Goal: Information Seeking & Learning: Learn about a topic

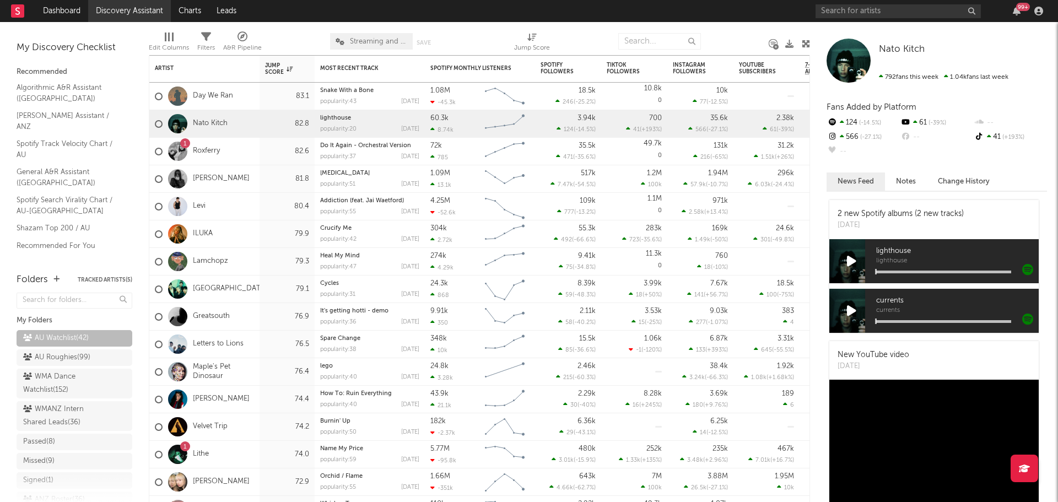
click at [118, 9] on link "Discovery Assistant" at bounding box center [129, 11] width 83 height 22
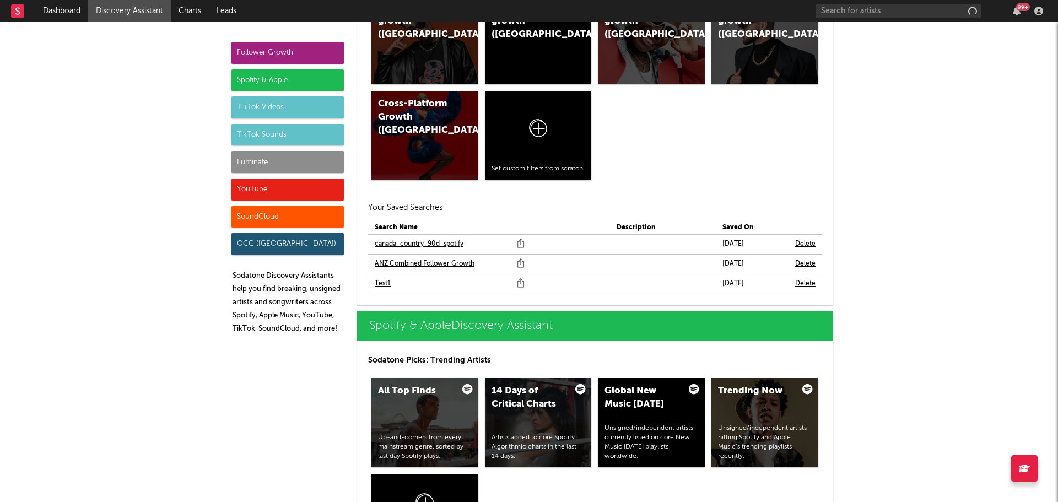
click at [393, 263] on link "ANZ Combined Follower Growth" at bounding box center [425, 263] width 100 height 13
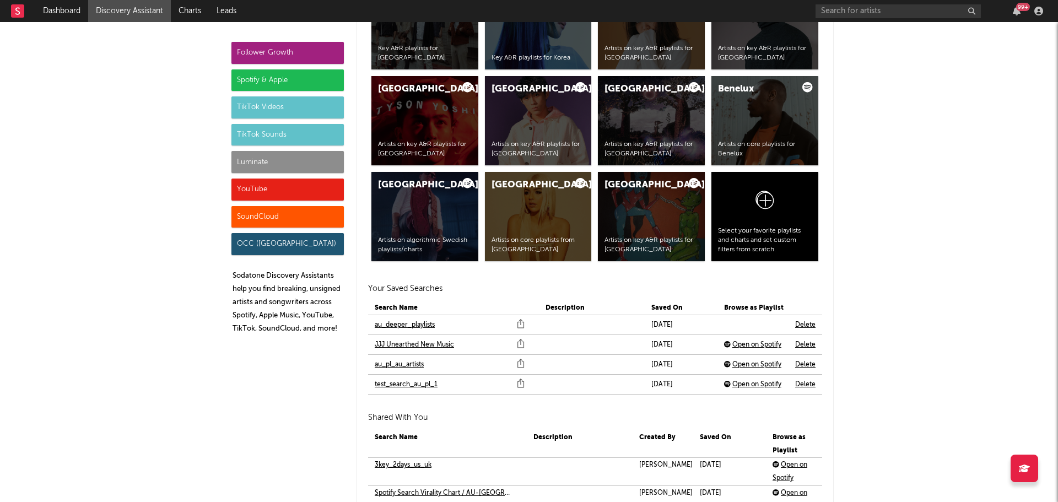
scroll to position [2479, 0]
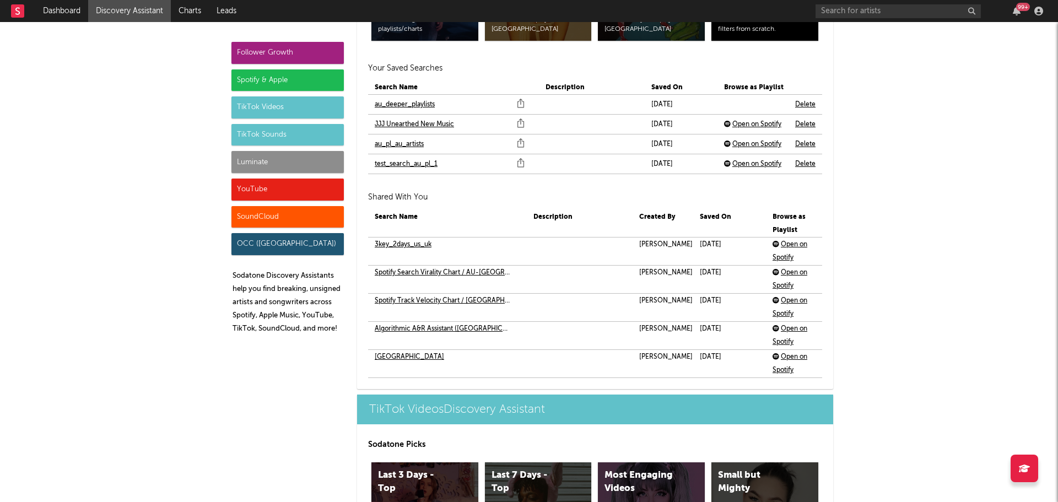
click at [400, 108] on link "au_deeper_playlists" at bounding box center [405, 104] width 60 height 13
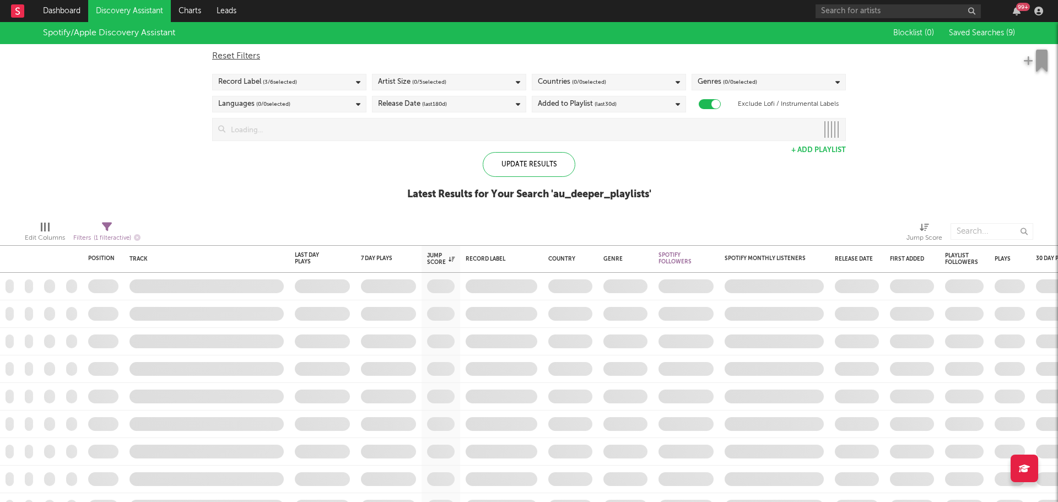
checkbox input "true"
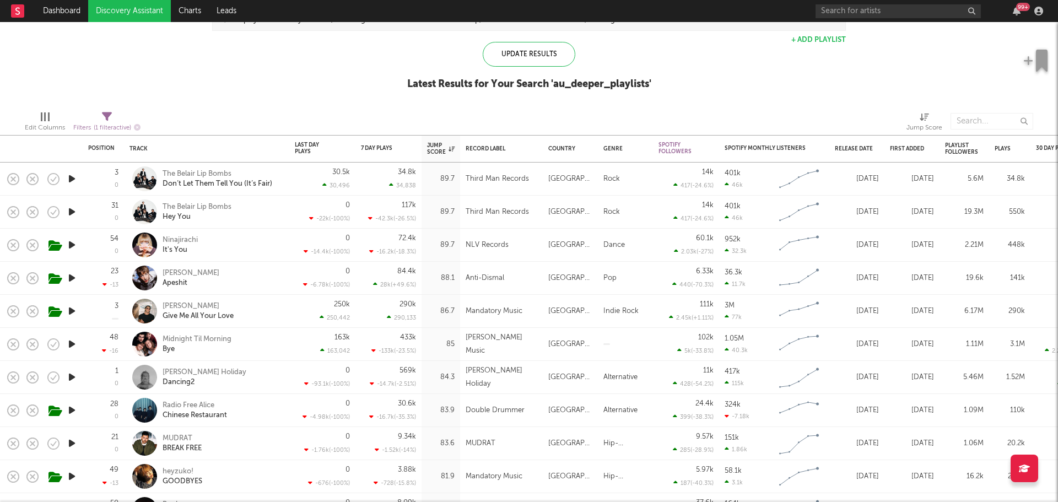
click at [254, 277] on div "Jett Blyton Apeshit" at bounding box center [222, 278] width 118 height 20
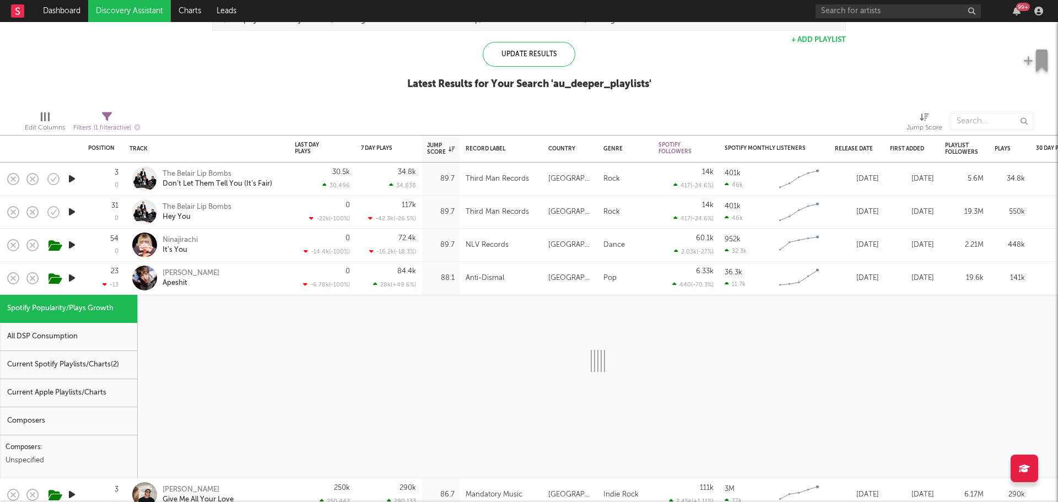
select select "1w"
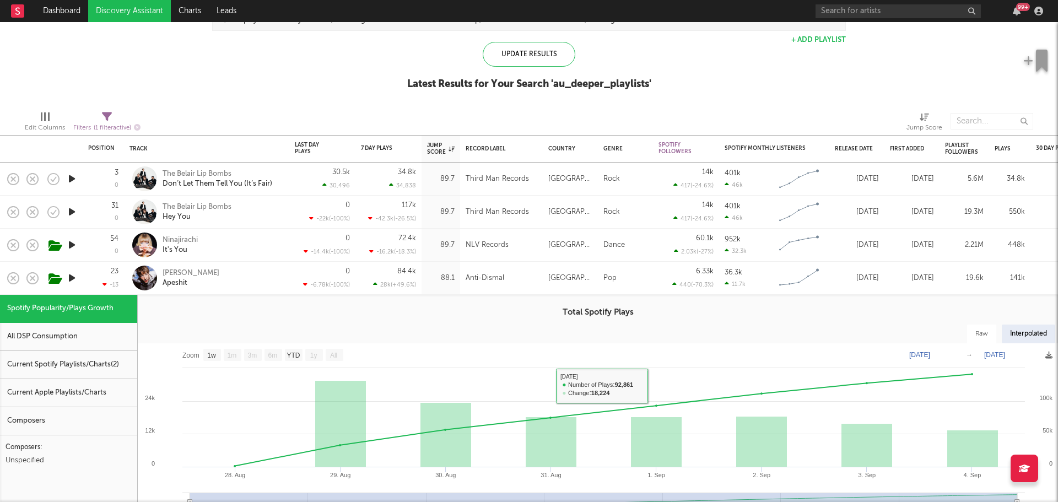
click at [248, 278] on div "Jett Blyton Apeshit" at bounding box center [222, 278] width 118 height 20
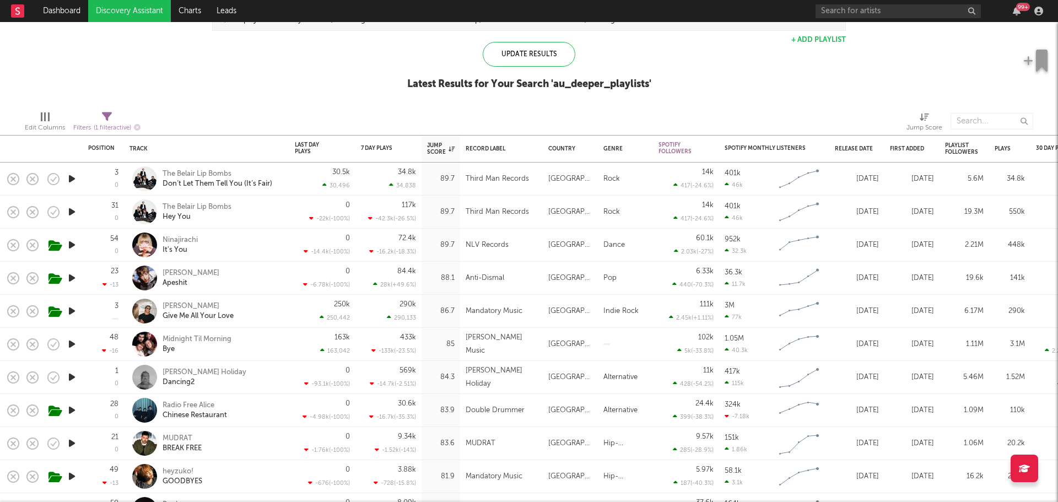
click at [272, 307] on div "DON WEST Give Me All Your Love" at bounding box center [222, 311] width 118 height 20
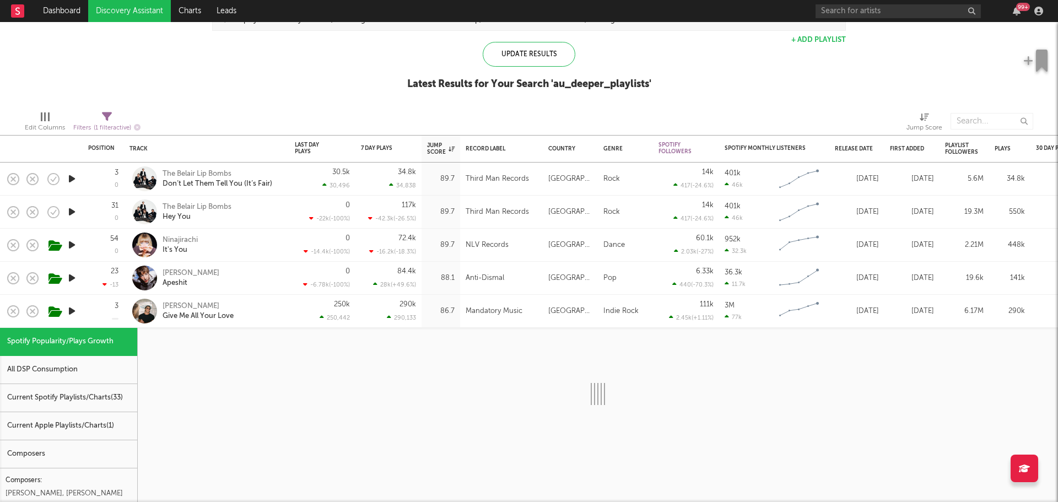
select select "1w"
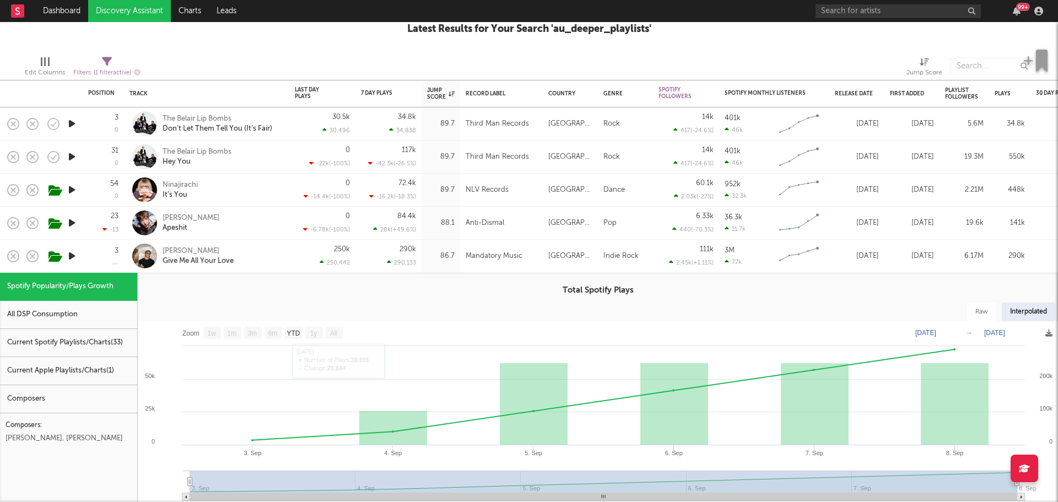
click at [273, 257] on div "DON WEST Give Me All Your Love" at bounding box center [222, 256] width 118 height 20
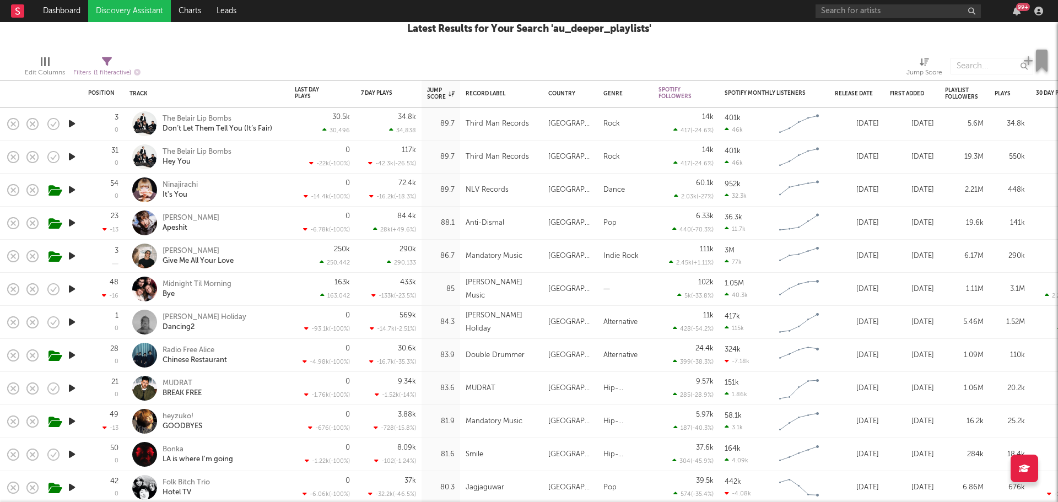
click at [266, 320] on div "Keli Holiday Dancing2" at bounding box center [222, 322] width 118 height 20
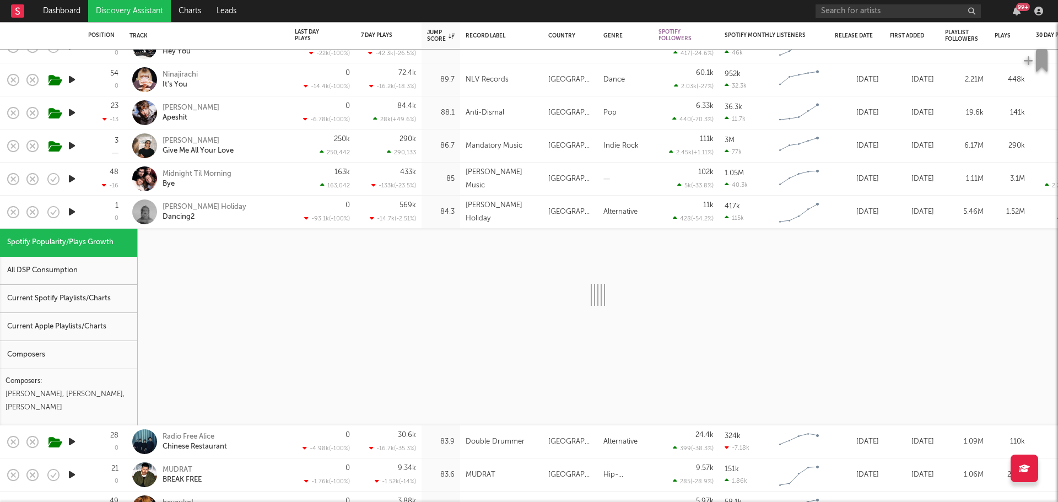
select select "1w"
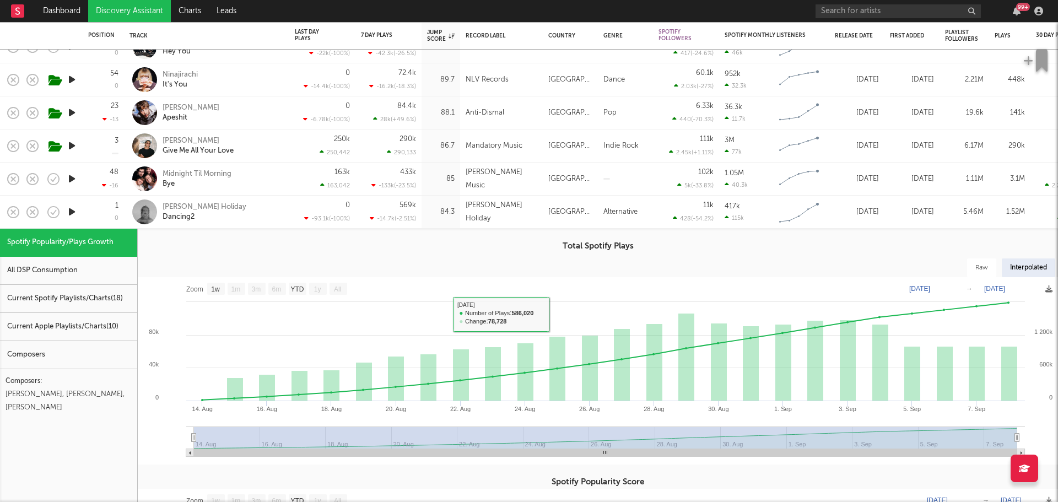
click at [257, 202] on div "Keli Holiday Dancing2" at bounding box center [222, 212] width 118 height 20
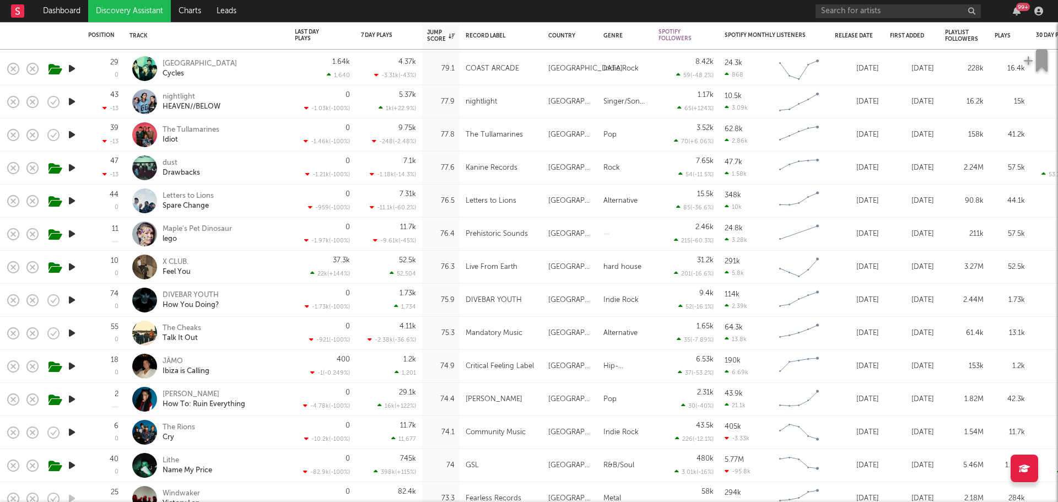
click at [280, 394] on div "Charli Lucas How To: Ruin Everything" at bounding box center [222, 399] width 118 height 20
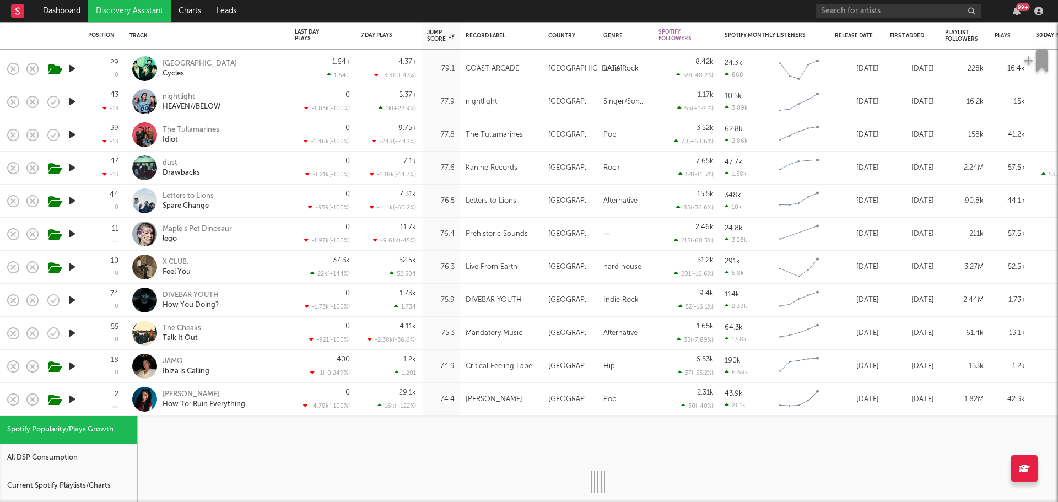
select select "1w"
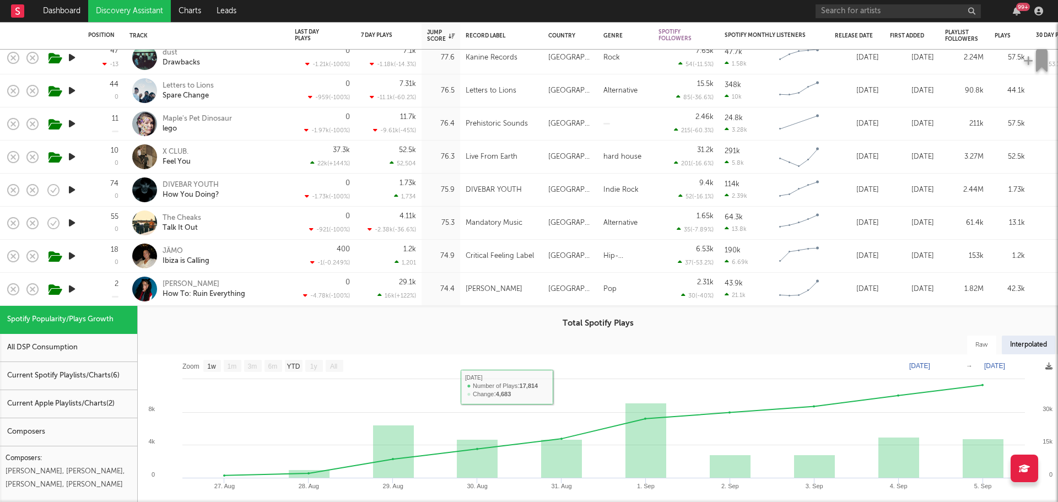
click at [273, 294] on div "Charli Lucas How To: Ruin Everything" at bounding box center [222, 289] width 118 height 20
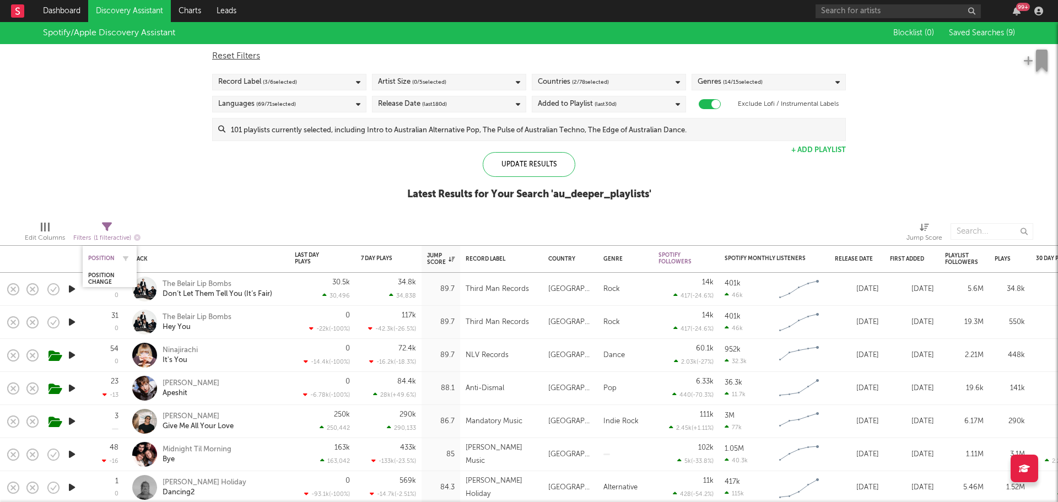
click at [103, 259] on div "Position" at bounding box center [101, 258] width 26 height 7
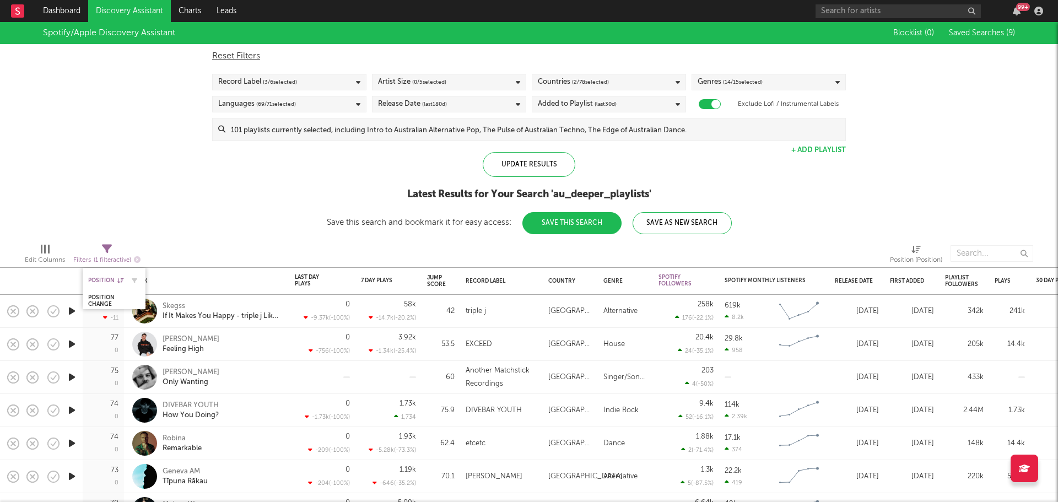
click at [99, 278] on div "Position" at bounding box center [105, 280] width 35 height 7
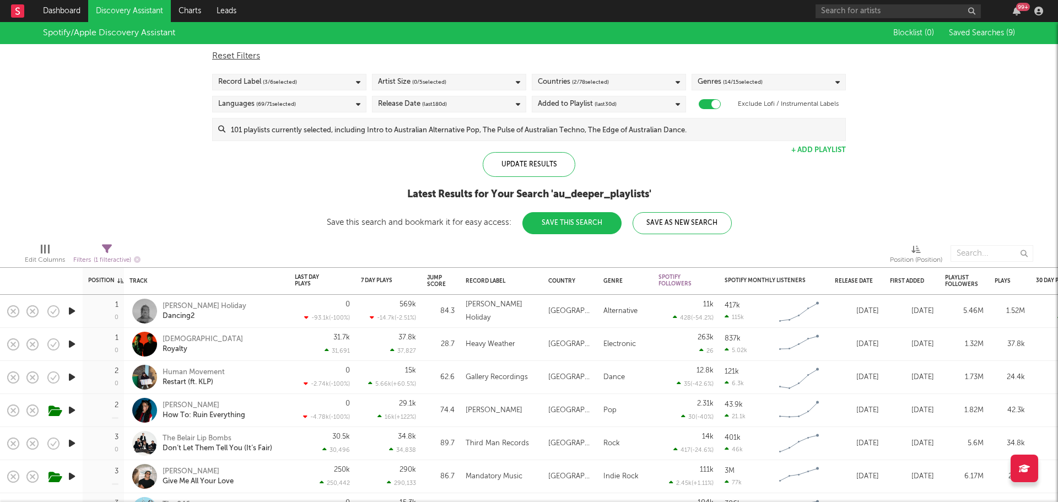
click at [237, 201] on div "Spotify/Apple Discovery Assistant Blocklist ( 0 ) Saved Searches ( 9 ) Reset Fi…" at bounding box center [529, 128] width 1058 height 212
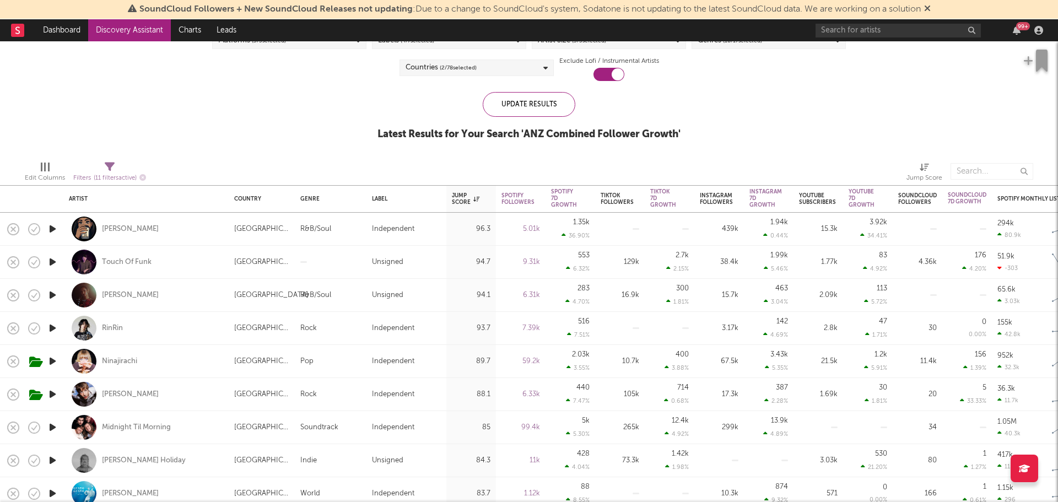
click at [172, 325] on div "RinRin" at bounding box center [146, 328] width 154 height 33
select select "1w"
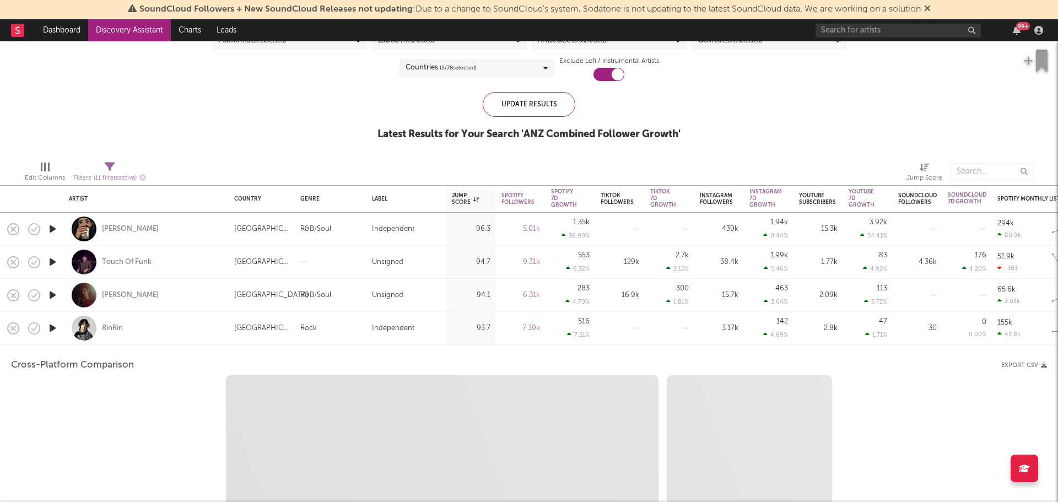
select select "1w"
select select "1m"
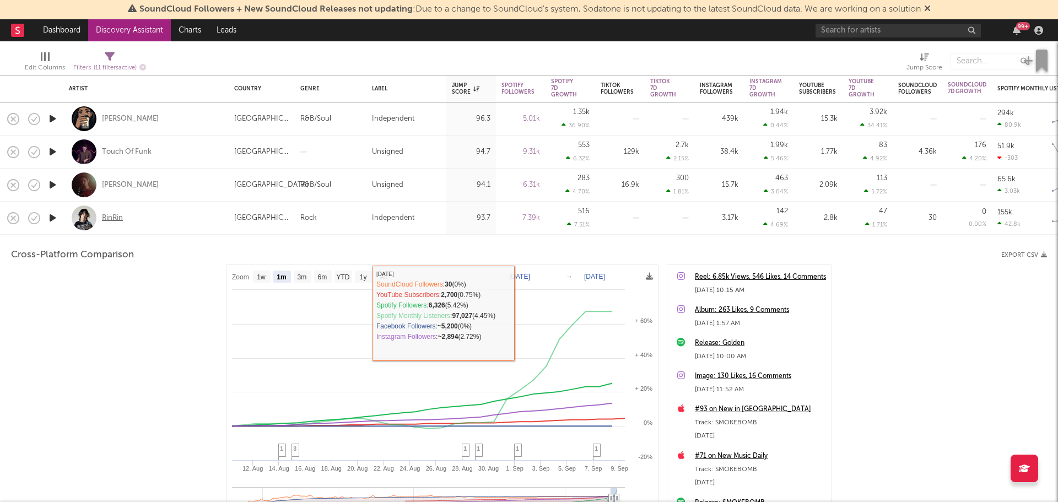
click at [117, 215] on div "RinRin" at bounding box center [112, 218] width 21 height 10
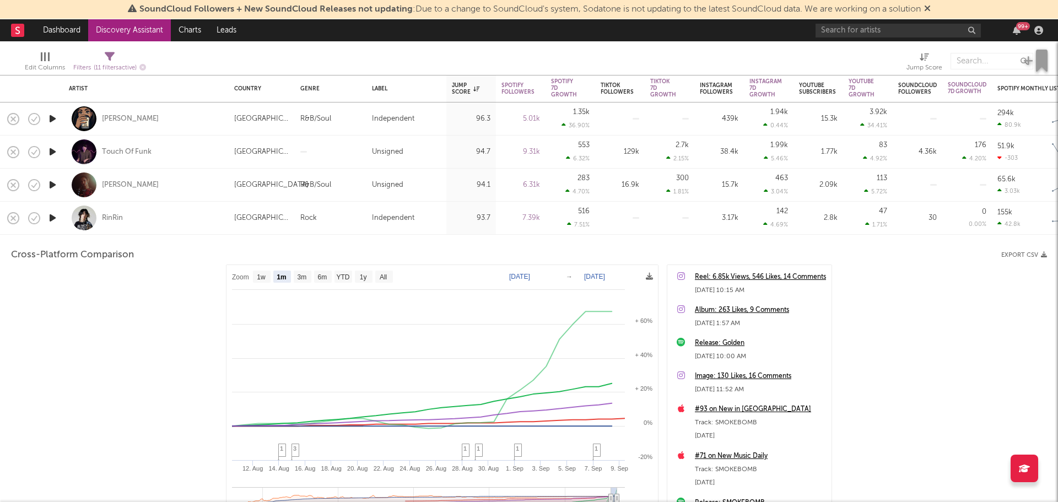
click at [158, 213] on div "RinRin" at bounding box center [146, 218] width 154 height 33
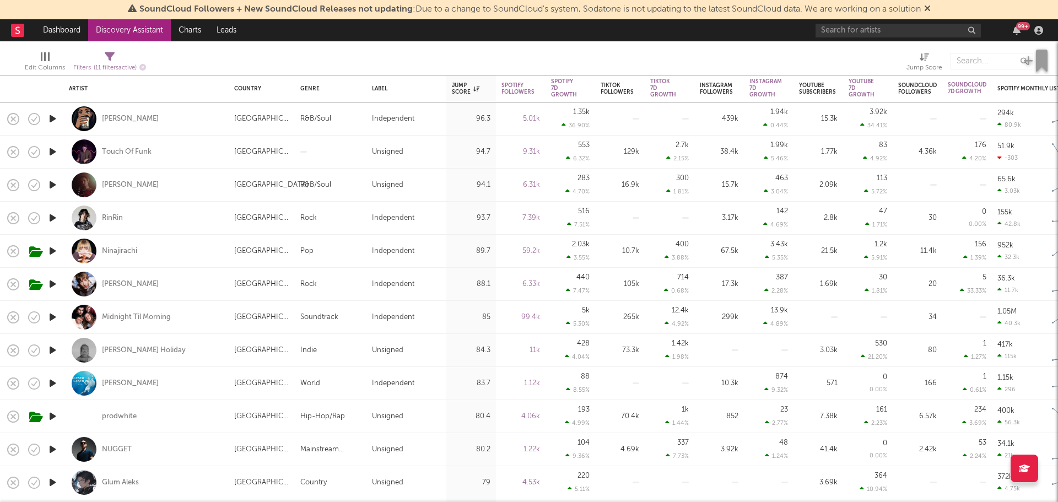
click at [50, 185] on icon "button" at bounding box center [53, 185] width 12 height 14
click at [50, 185] on icon "button" at bounding box center [52, 185] width 10 height 14
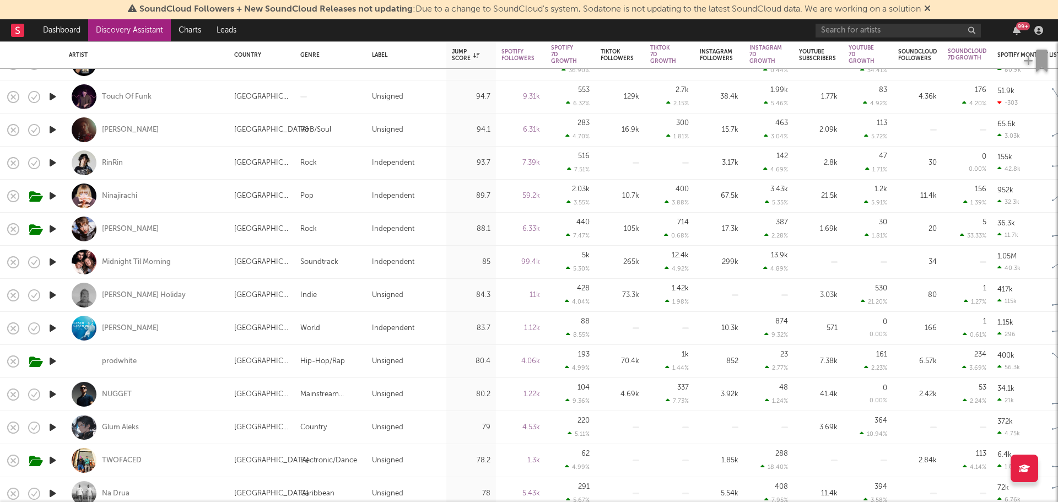
click at [53, 327] on icon "button" at bounding box center [53, 328] width 12 height 14
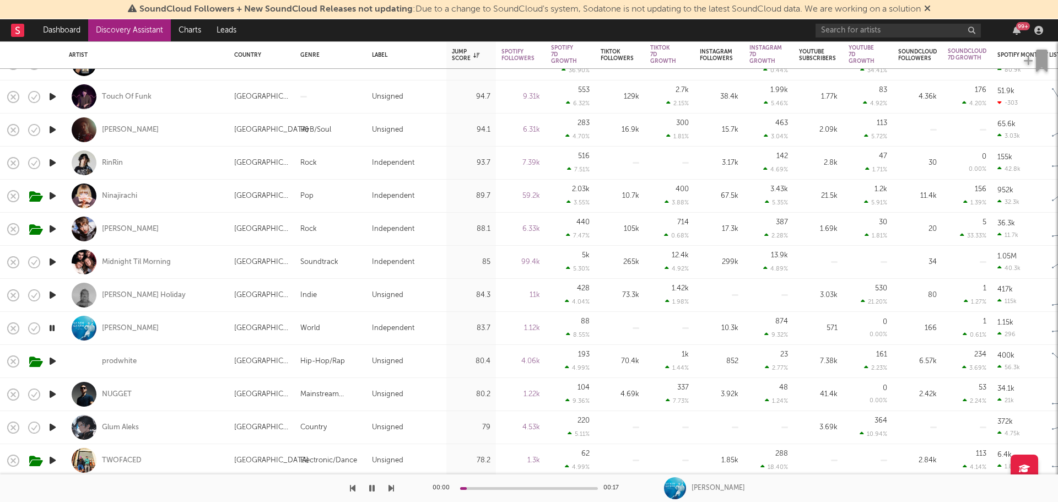
click at [53, 327] on icon "button" at bounding box center [52, 328] width 10 height 14
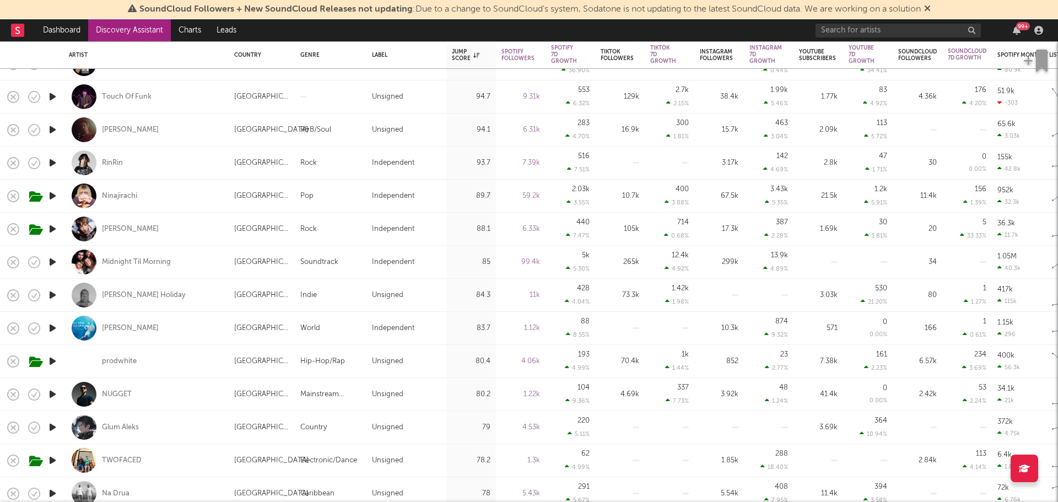
click at [52, 361] on icon "button" at bounding box center [53, 361] width 12 height 14
click at [52, 361] on icon "button" at bounding box center [52, 361] width 10 height 14
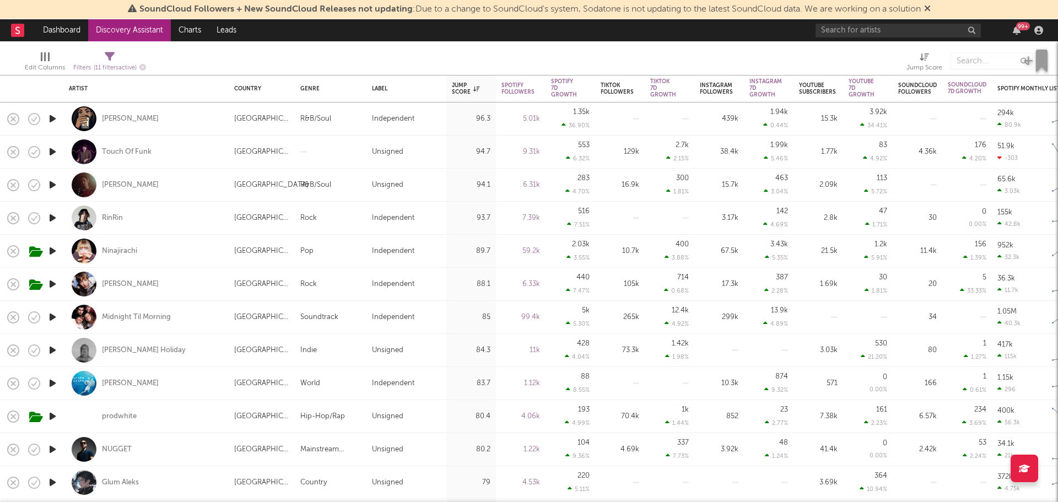
click at [51, 218] on icon "button" at bounding box center [53, 218] width 12 height 14
click at [51, 218] on icon "button" at bounding box center [52, 218] width 10 height 14
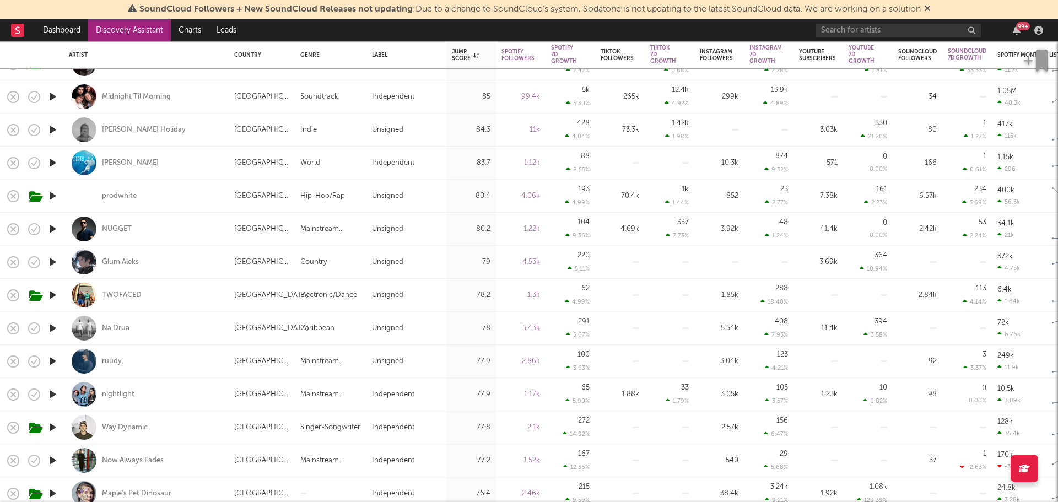
click at [51, 226] on icon "button" at bounding box center [53, 229] width 12 height 14
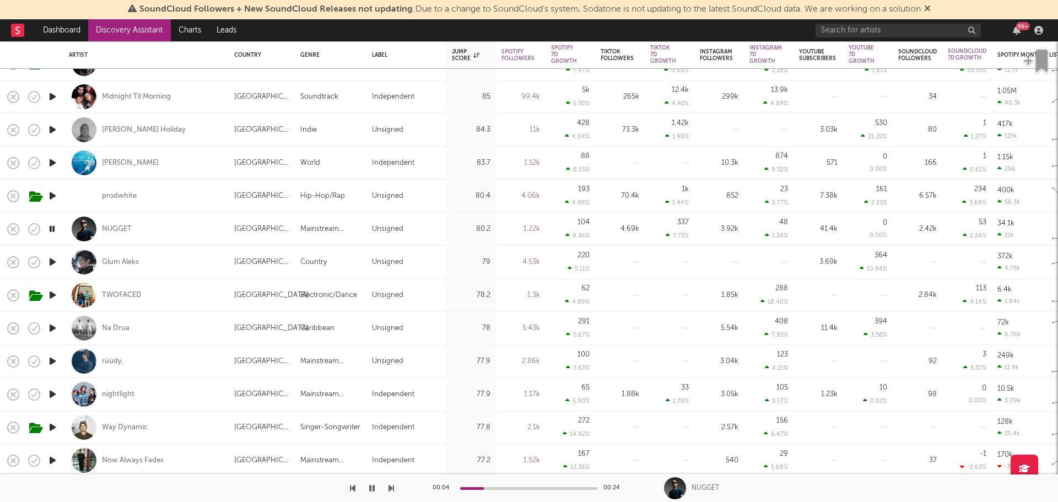
click at [51, 226] on icon "button" at bounding box center [52, 229] width 10 height 14
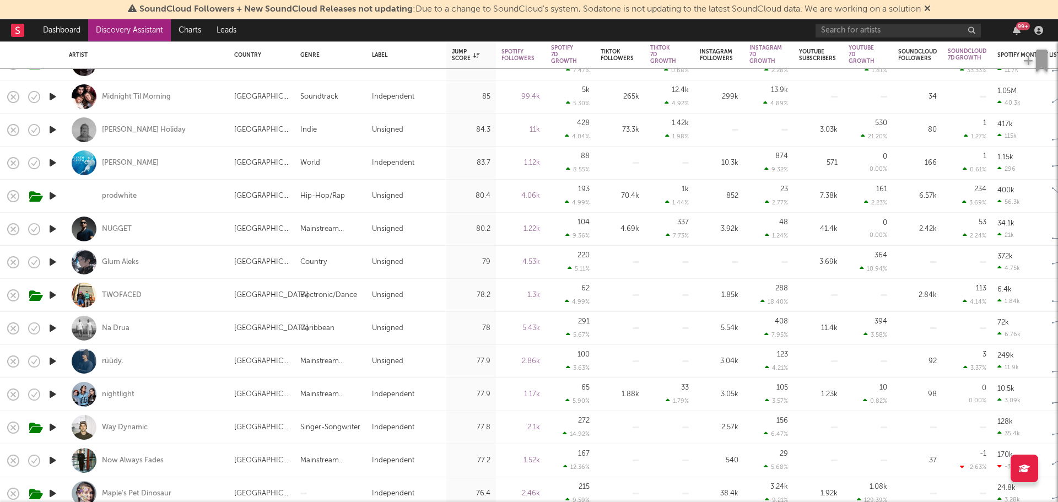
click at [53, 260] on icon "button" at bounding box center [53, 262] width 12 height 14
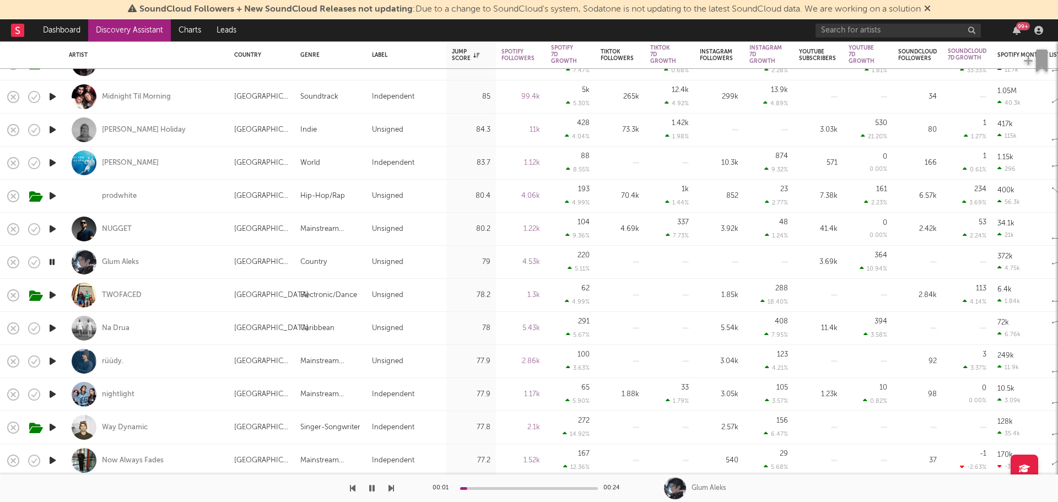
click at [53, 260] on icon "button" at bounding box center [52, 262] width 10 height 14
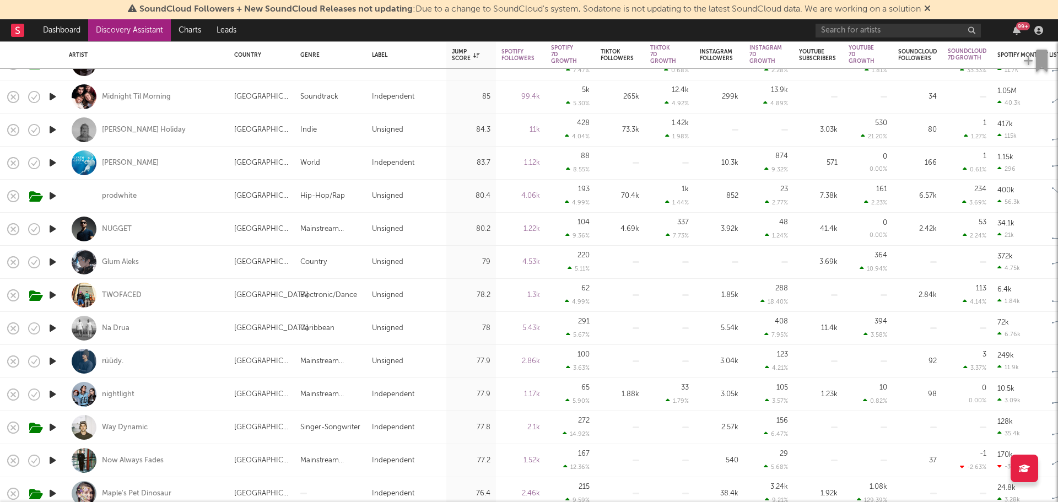
click at [51, 294] on icon "button" at bounding box center [53, 295] width 12 height 14
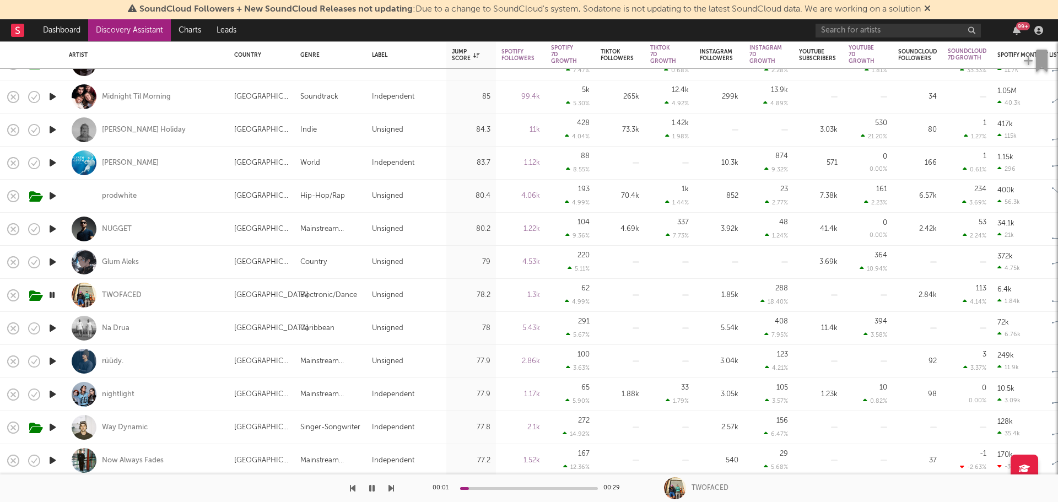
click at [51, 294] on icon "button" at bounding box center [52, 295] width 10 height 14
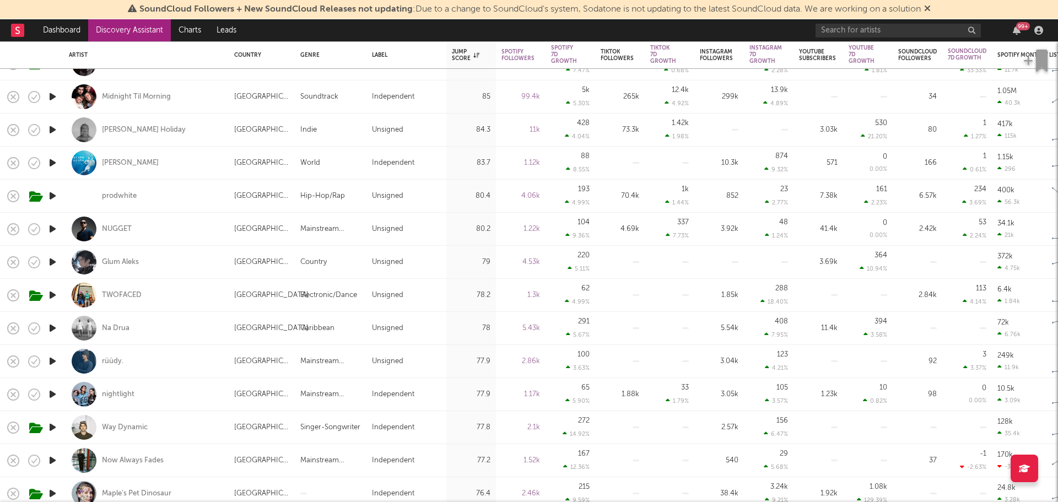
click at [53, 326] on icon "button" at bounding box center [53, 328] width 12 height 14
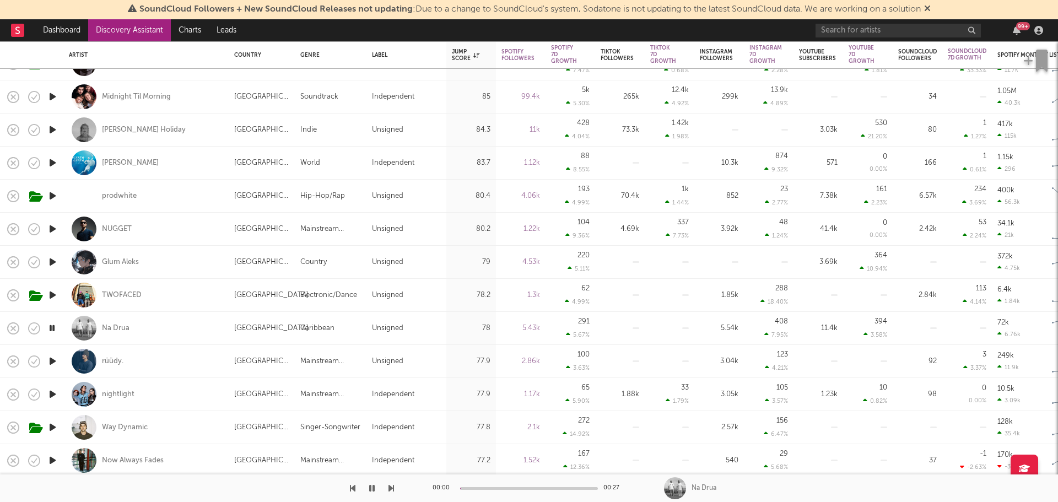
click at [181, 292] on div "TWOFACED" at bounding box center [146, 295] width 154 height 33
select select "1w"
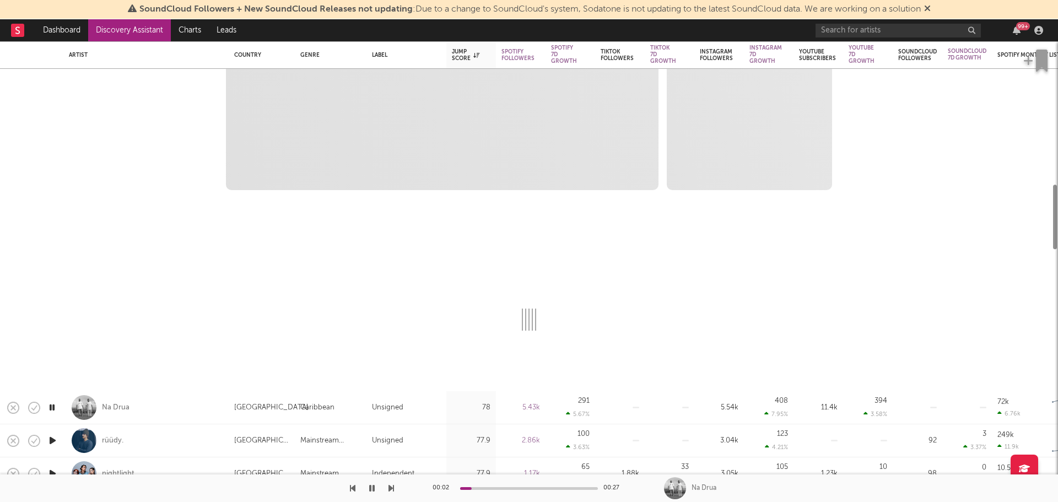
select select "6m"
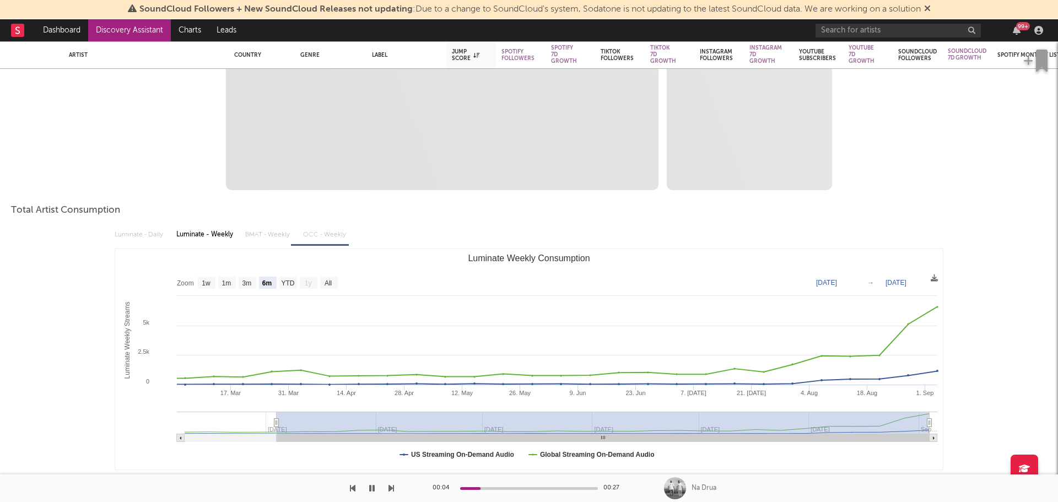
select select "1m"
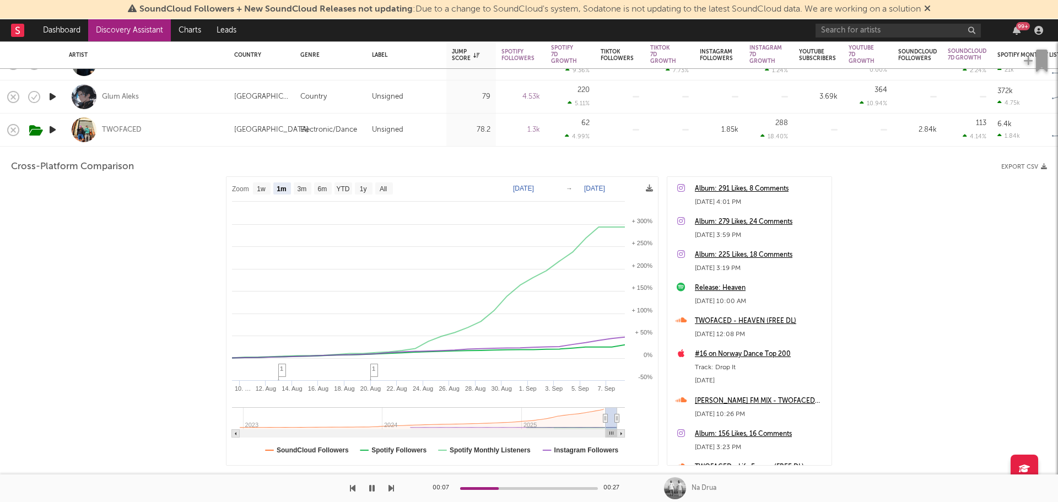
click at [53, 128] on icon "button" at bounding box center [53, 130] width 12 height 14
click at [52, 132] on icon "button" at bounding box center [52, 130] width 10 height 14
click at [185, 133] on div "TWOFACED" at bounding box center [146, 129] width 154 height 33
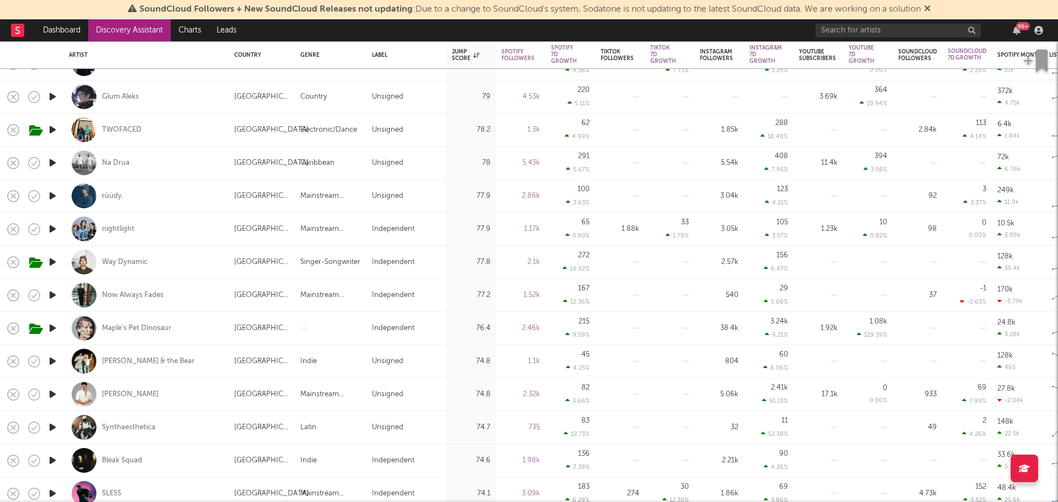
click at [51, 195] on icon "button" at bounding box center [53, 196] width 12 height 14
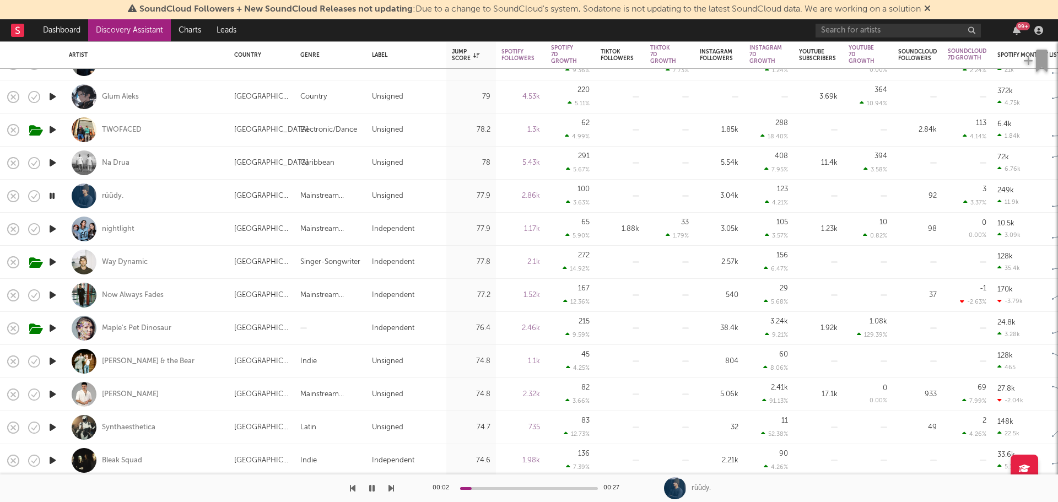
click at [51, 195] on icon "button" at bounding box center [52, 196] width 10 height 14
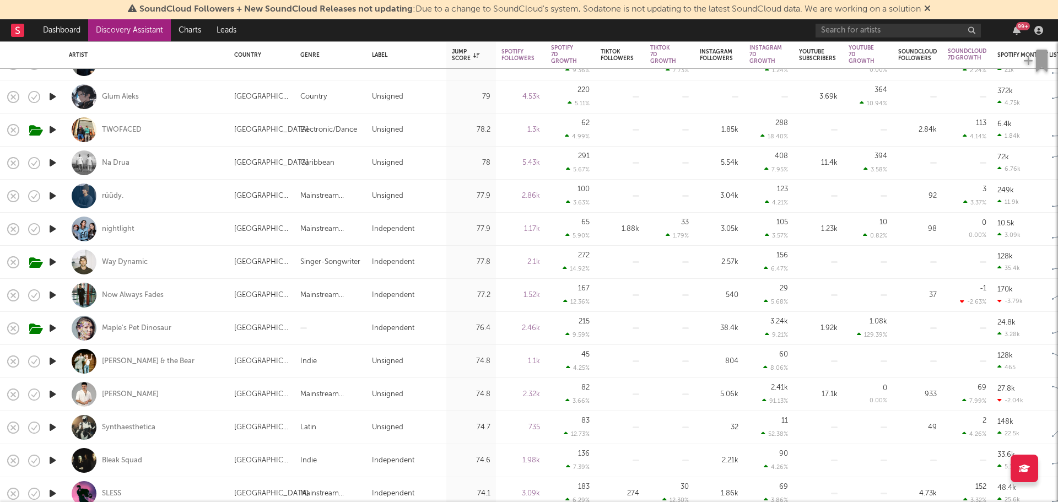
click at [185, 198] on div "rüüdy." at bounding box center [146, 196] width 154 height 33
select select "1w"
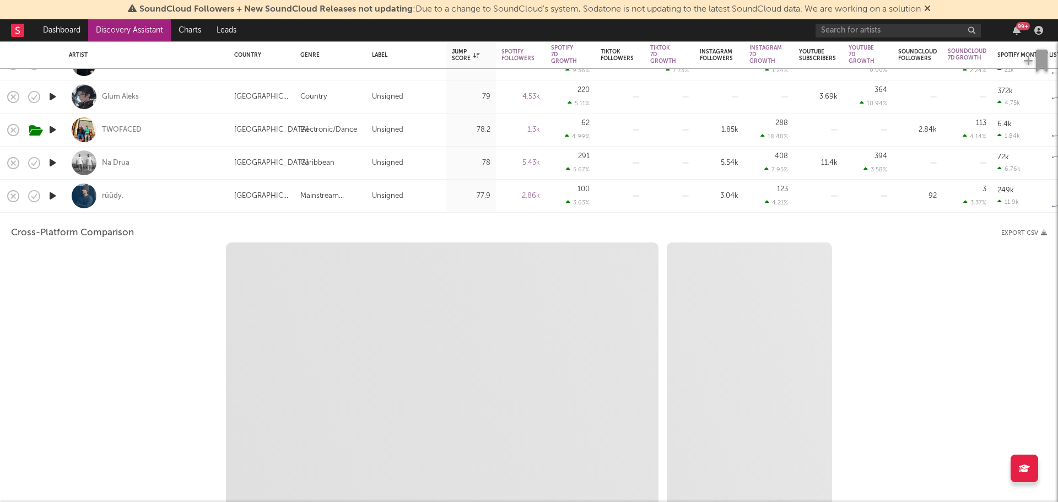
select select "1m"
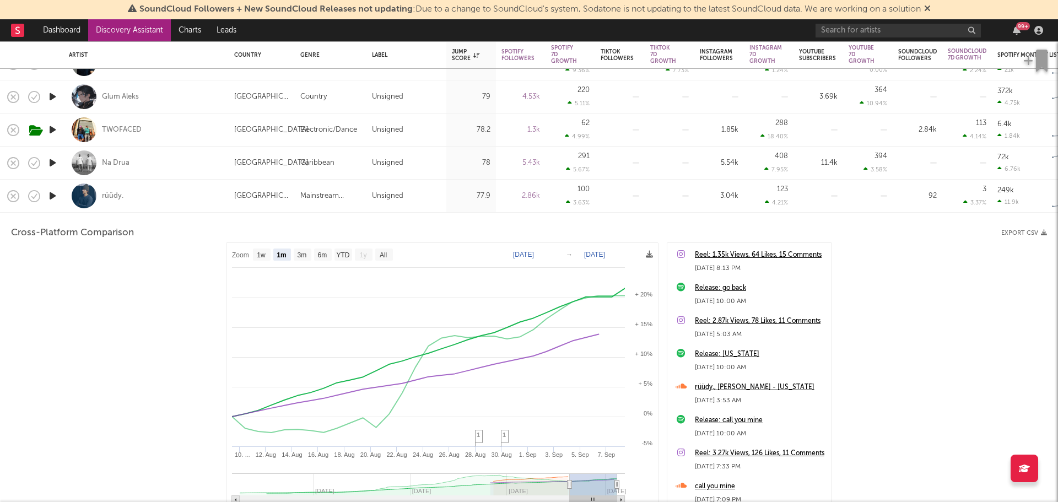
click at [192, 196] on div "rüüdy." at bounding box center [146, 196] width 154 height 33
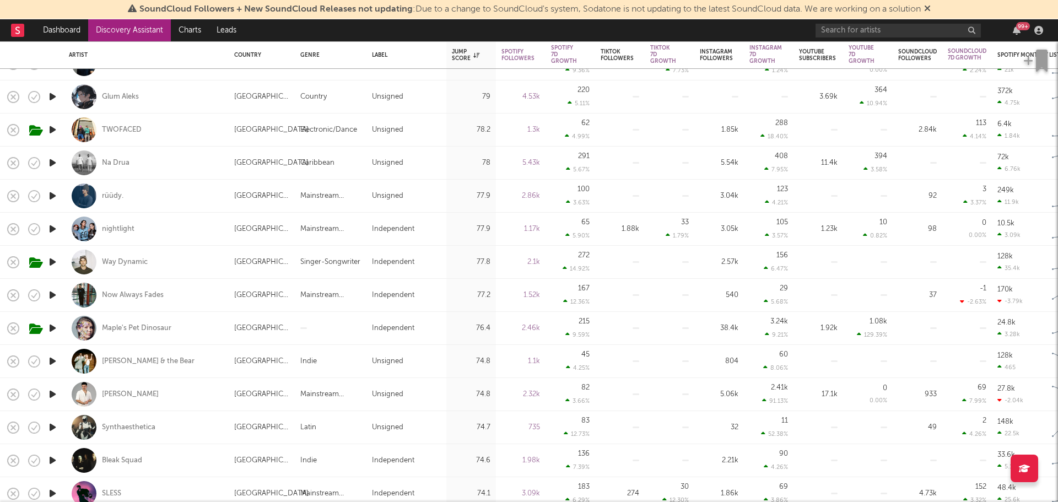
click at [50, 262] on icon "button" at bounding box center [53, 262] width 12 height 14
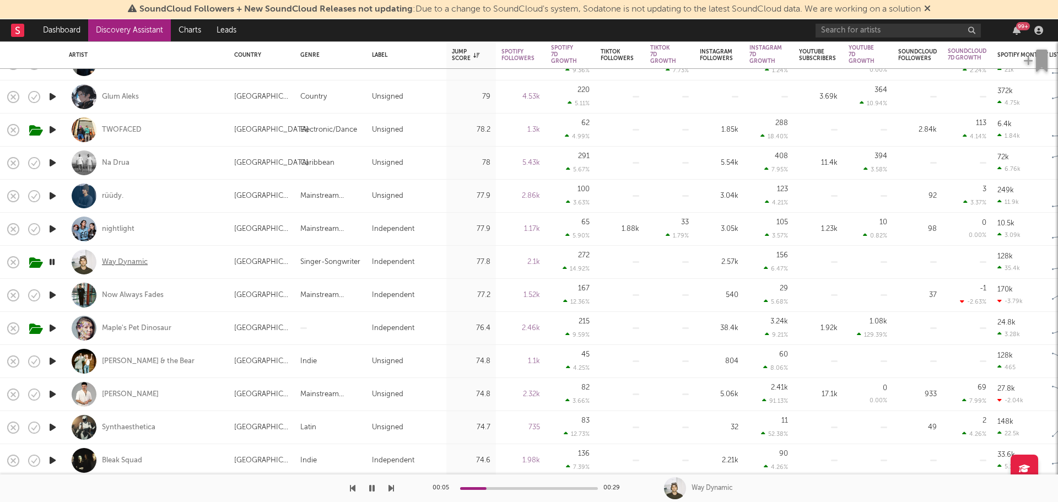
click at [119, 261] on div "Way Dynamic" at bounding box center [125, 262] width 46 height 10
click at [51, 259] on icon "button" at bounding box center [52, 262] width 10 height 14
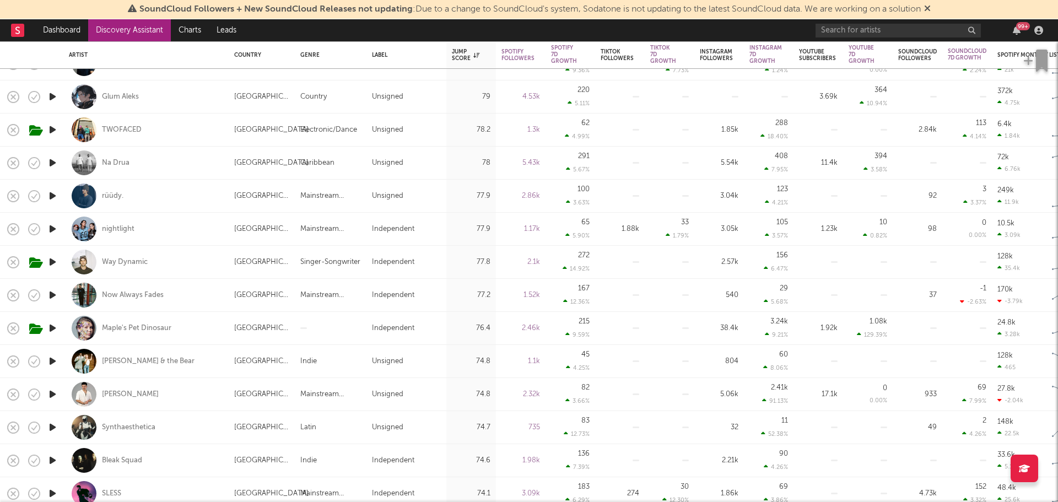
click at [53, 295] on icon "button" at bounding box center [53, 295] width 12 height 14
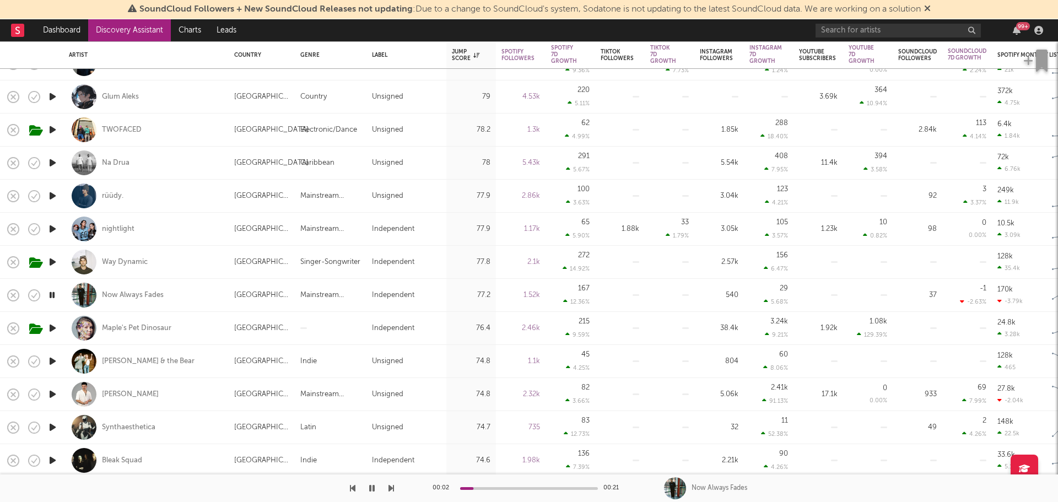
click at [53, 295] on icon "button" at bounding box center [52, 295] width 10 height 14
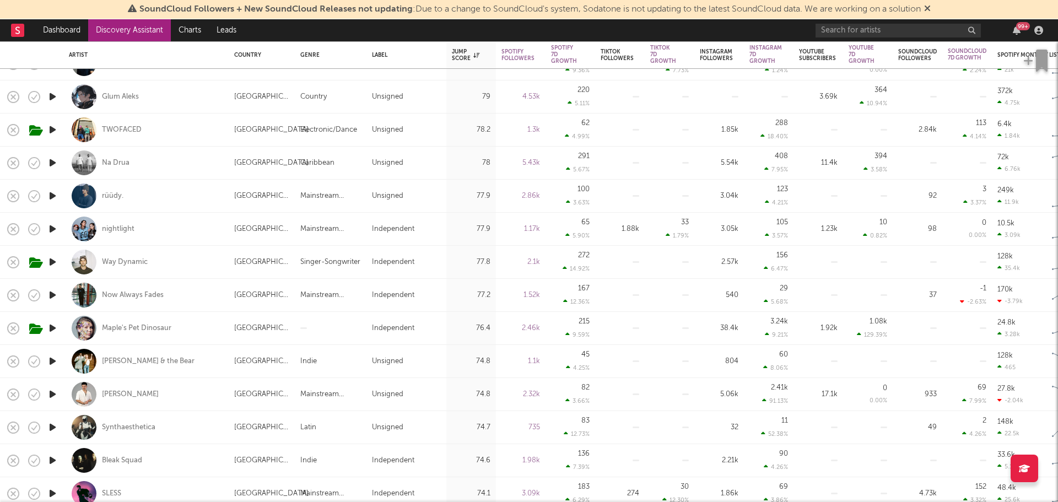
click at [53, 323] on icon "button" at bounding box center [53, 328] width 12 height 14
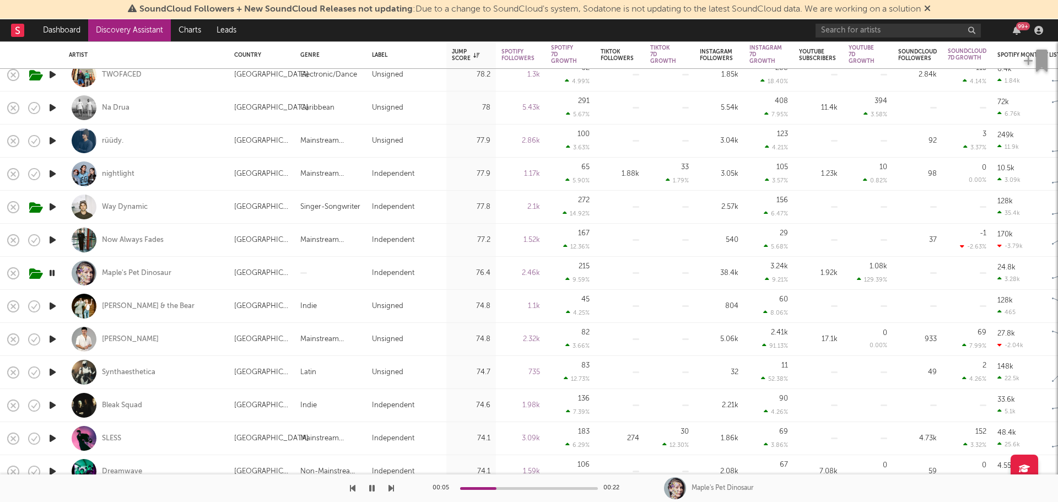
click at [52, 270] on icon "button" at bounding box center [52, 273] width 10 height 14
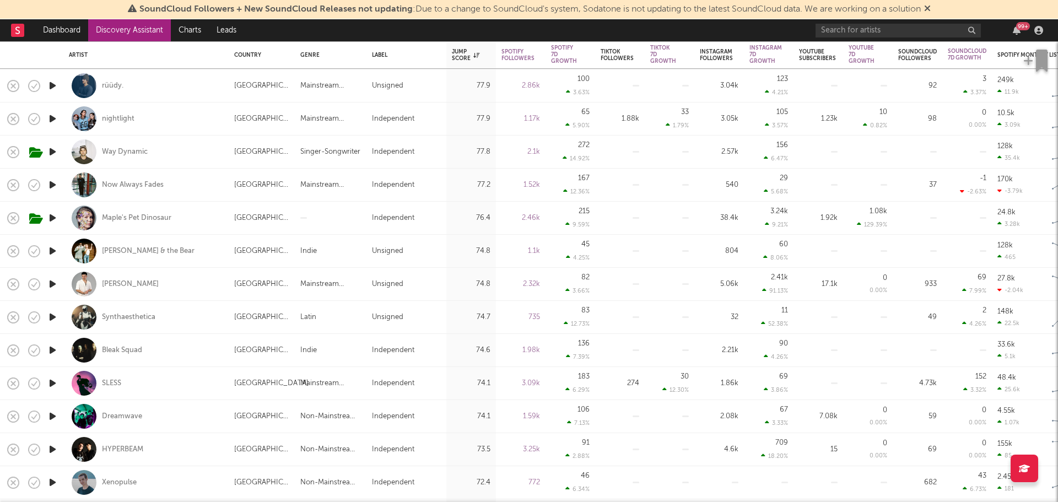
click at [53, 250] on icon "button" at bounding box center [53, 251] width 12 height 14
click at [51, 248] on icon "button" at bounding box center [52, 251] width 10 height 14
click at [50, 316] on icon "button" at bounding box center [53, 317] width 12 height 14
click at [52, 314] on icon "button" at bounding box center [52, 317] width 10 height 14
click at [52, 350] on icon "button" at bounding box center [53, 350] width 12 height 14
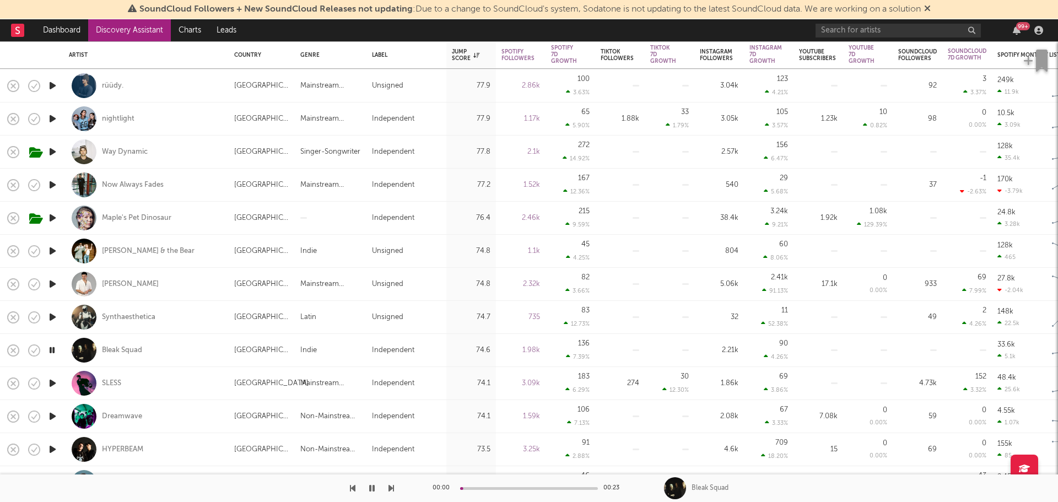
click at [52, 350] on icon "button" at bounding box center [52, 350] width 10 height 14
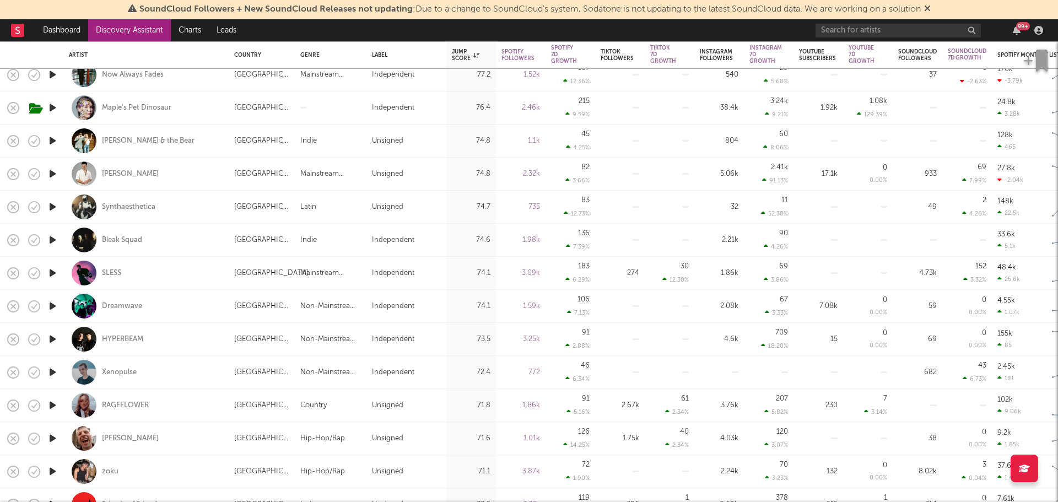
click at [50, 274] on icon "button" at bounding box center [53, 273] width 12 height 14
click at [53, 270] on icon "button" at bounding box center [52, 273] width 10 height 14
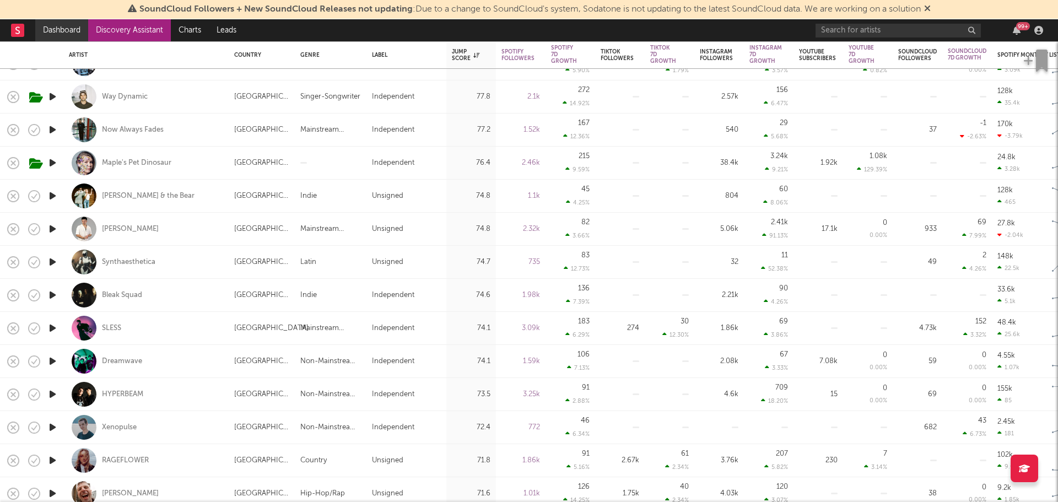
click at [58, 33] on link "Dashboard" at bounding box center [61, 30] width 53 height 22
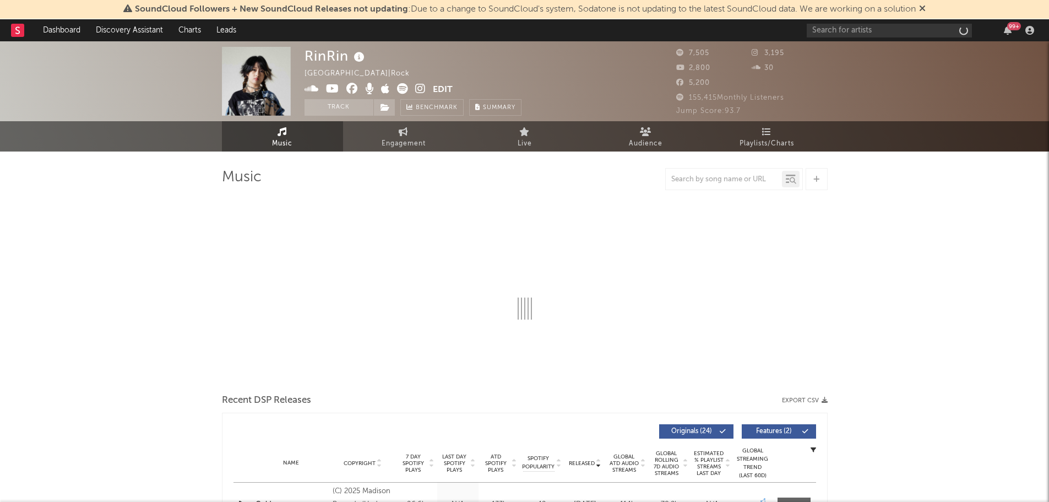
click at [357, 56] on icon at bounding box center [359, 57] width 16 height 15
select select "1w"
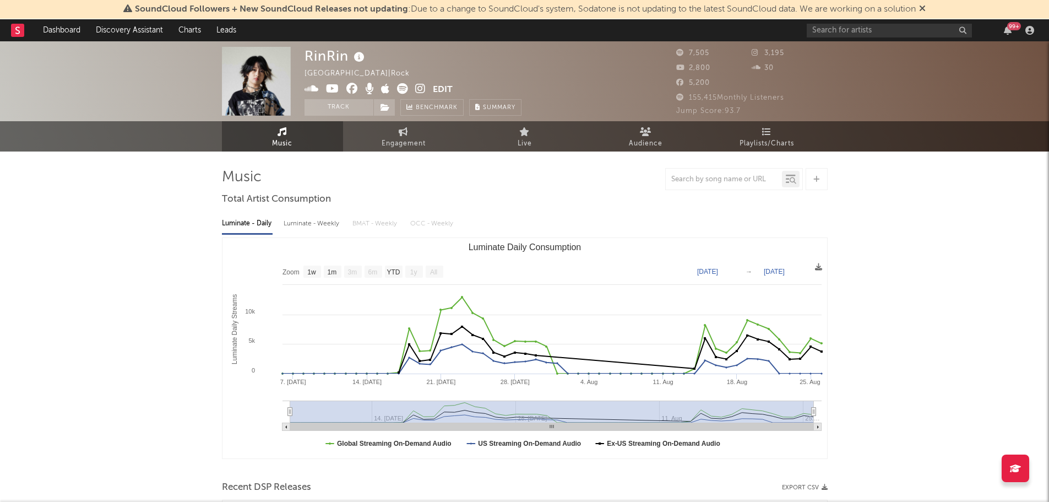
click at [358, 56] on icon at bounding box center [359, 57] width 16 height 15
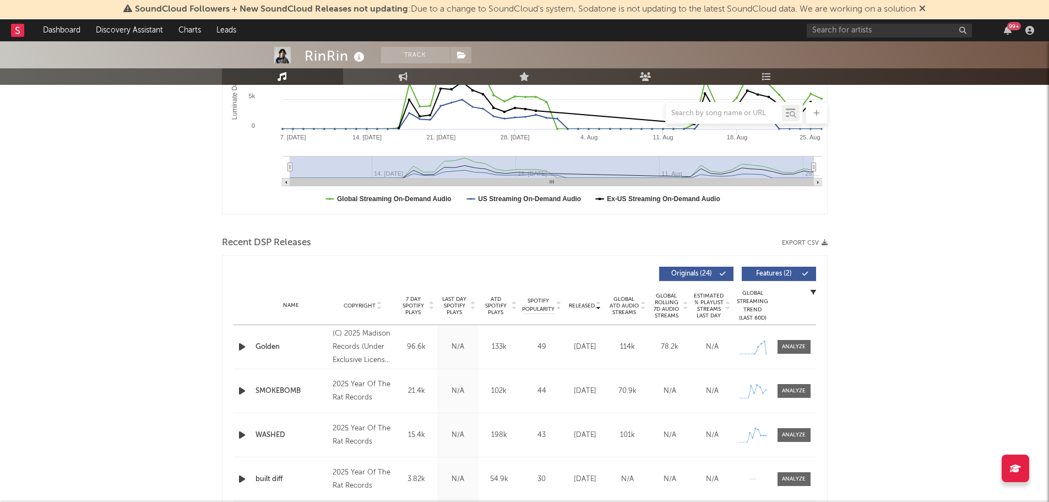
scroll to position [275, 0]
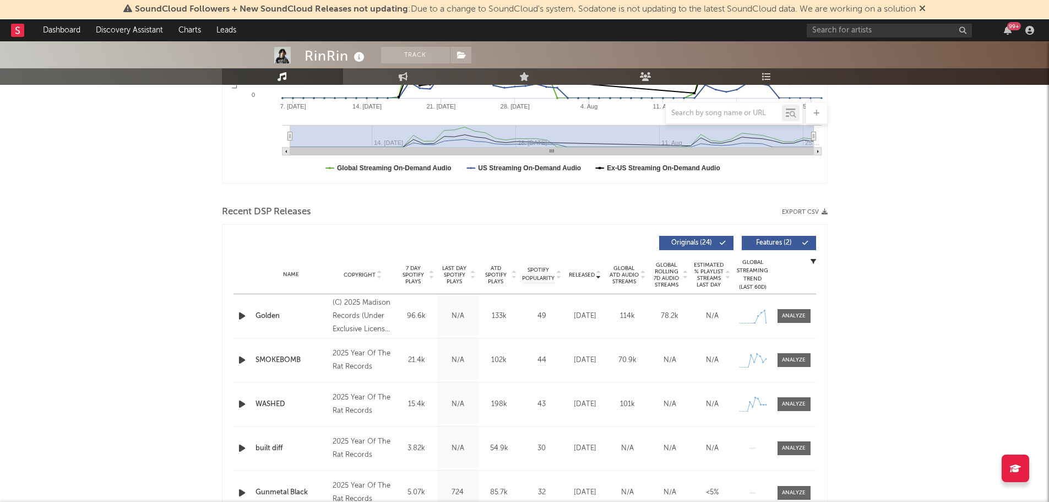
click at [240, 316] on icon "button" at bounding box center [242, 316] width 12 height 14
click at [794, 315] on div at bounding box center [794, 316] width 24 height 8
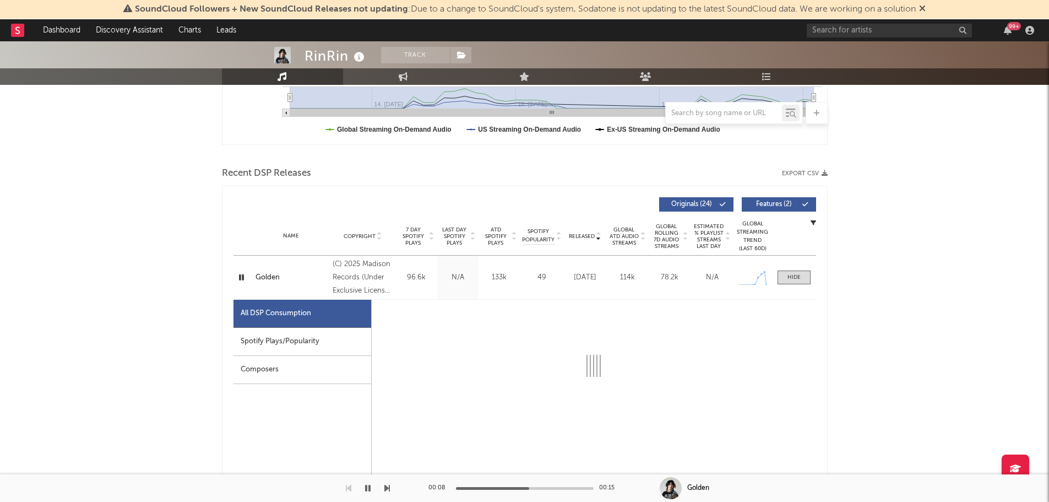
select select "1w"
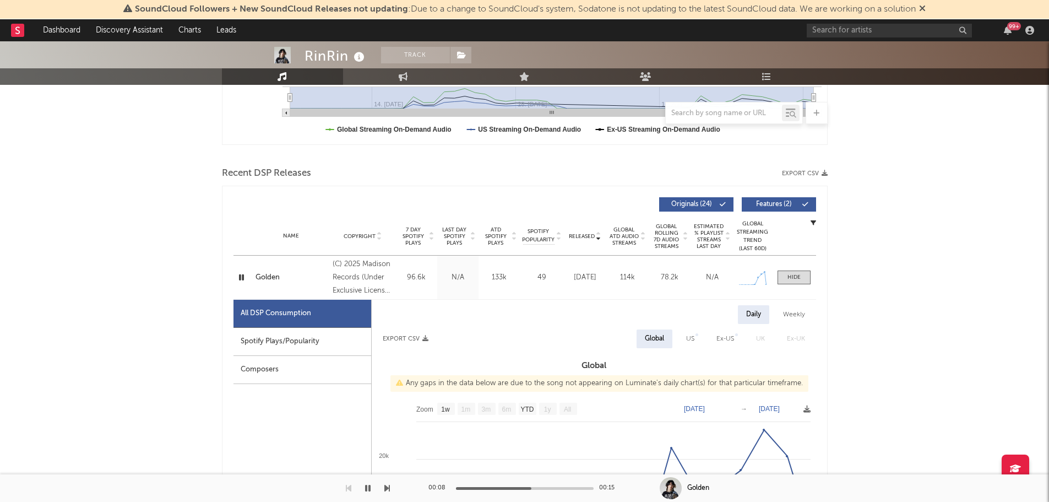
scroll to position [386, 0]
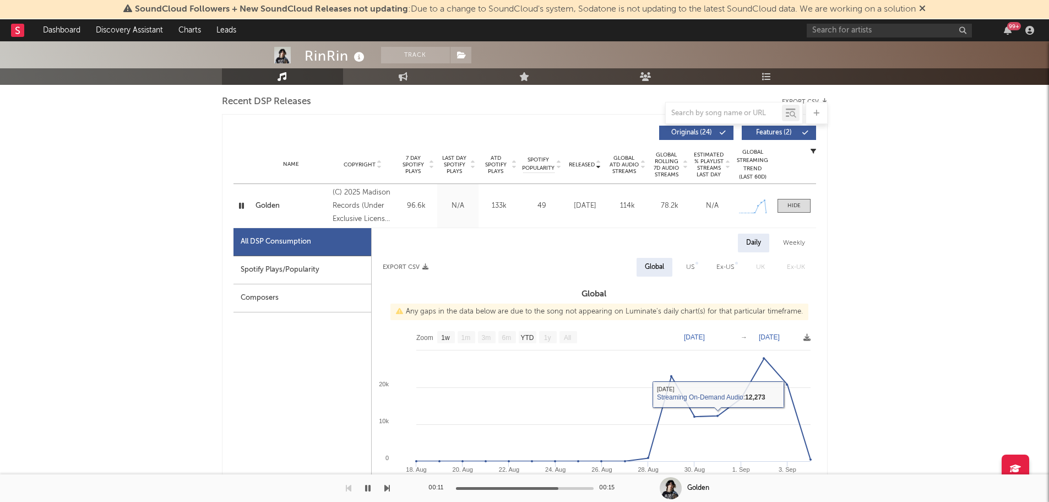
click at [288, 273] on div "Spotify Plays/Popularity" at bounding box center [303, 270] width 138 height 28
select select "1w"
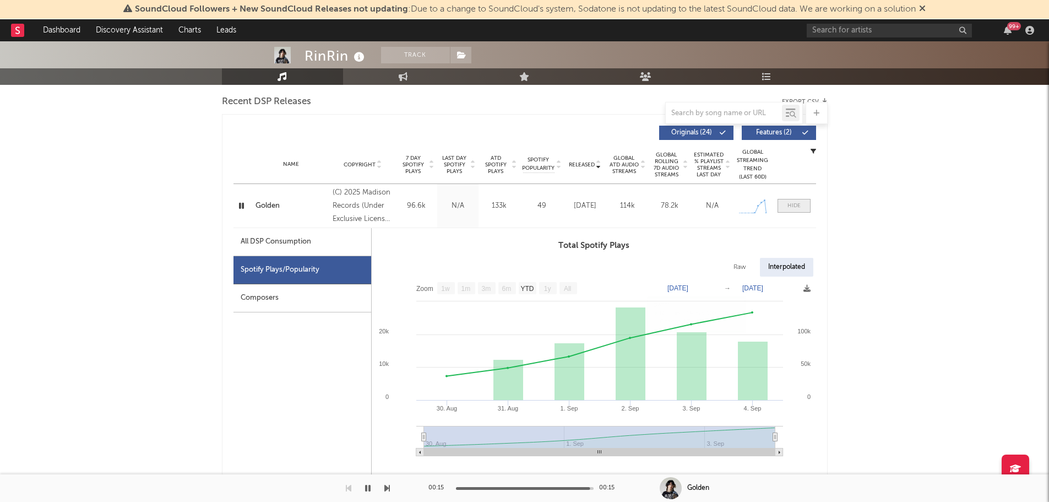
click at [799, 208] on div at bounding box center [794, 206] width 13 height 8
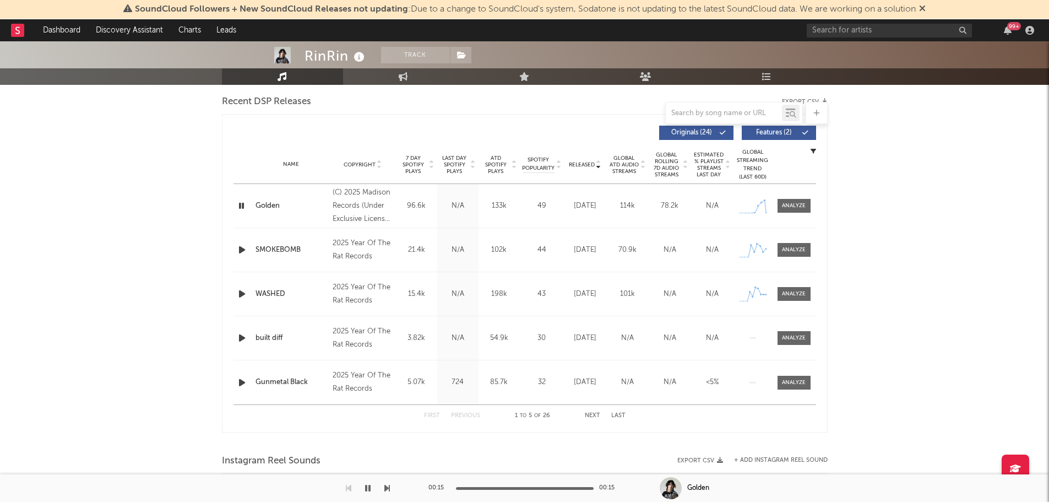
click at [240, 207] on icon "button" at bounding box center [241, 206] width 10 height 14
click at [241, 252] on icon "button" at bounding box center [242, 250] width 12 height 14
click at [241, 248] on icon "button" at bounding box center [241, 250] width 10 height 14
click at [243, 294] on icon "button" at bounding box center [242, 294] width 12 height 14
click at [243, 294] on icon "button" at bounding box center [241, 294] width 10 height 14
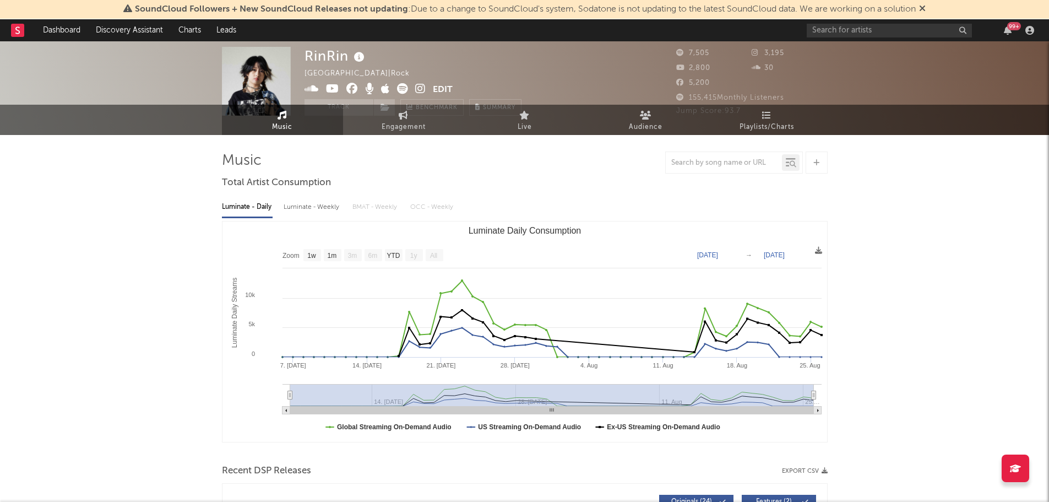
scroll to position [0, 0]
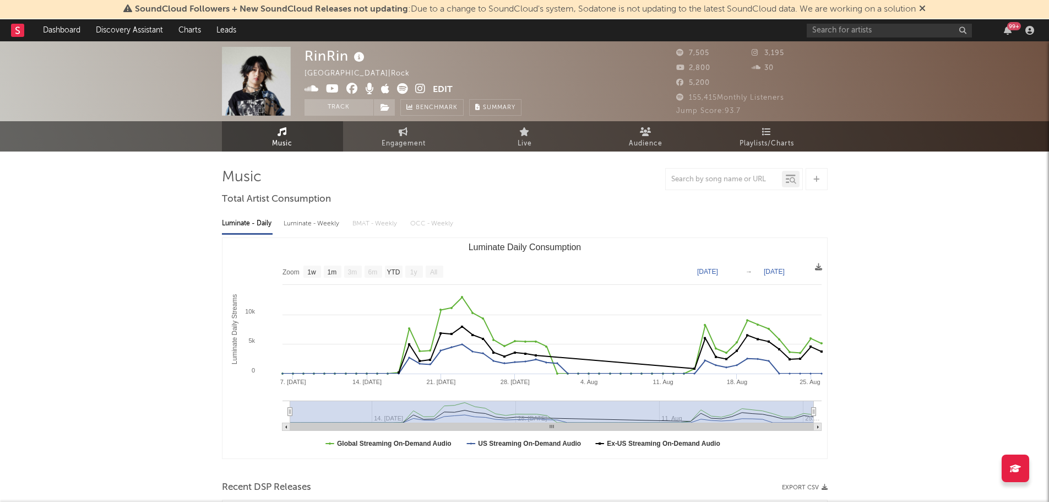
click at [416, 90] on icon at bounding box center [420, 88] width 10 height 11
click at [361, 56] on icon at bounding box center [359, 57] width 16 height 15
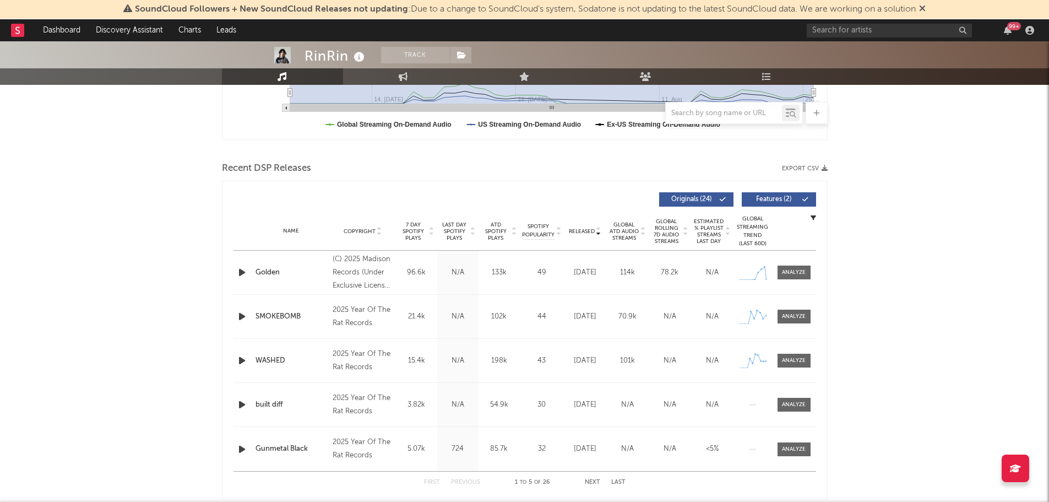
scroll to position [331, 0]
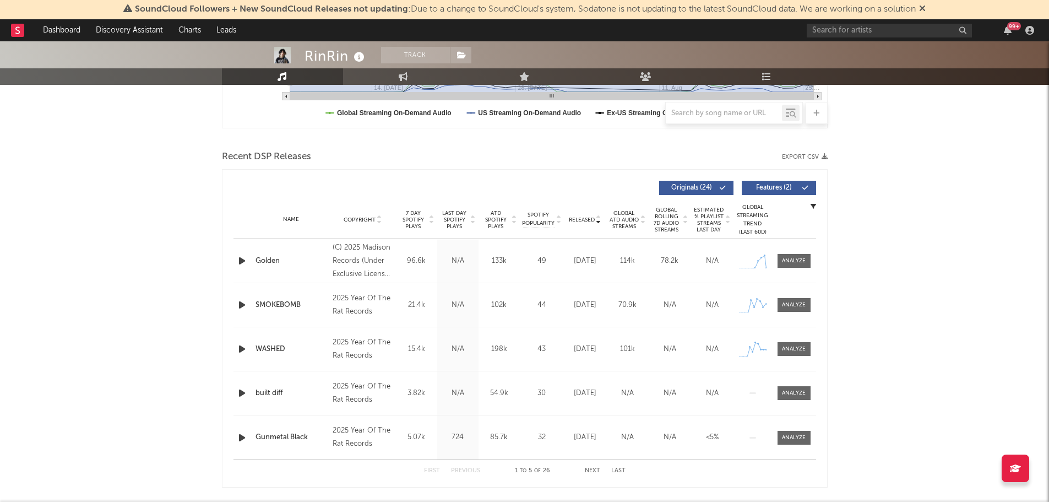
click at [241, 308] on icon "button" at bounding box center [242, 305] width 12 height 14
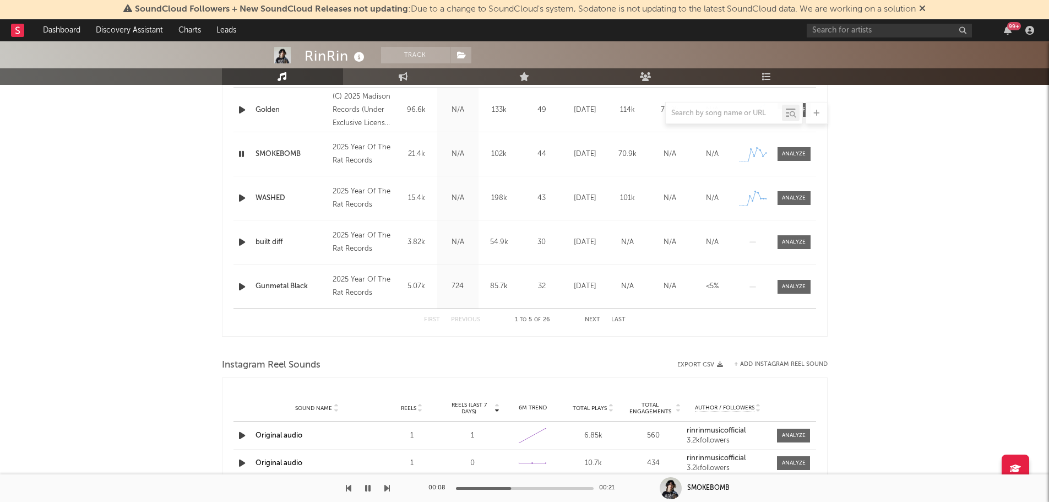
scroll to position [496, 0]
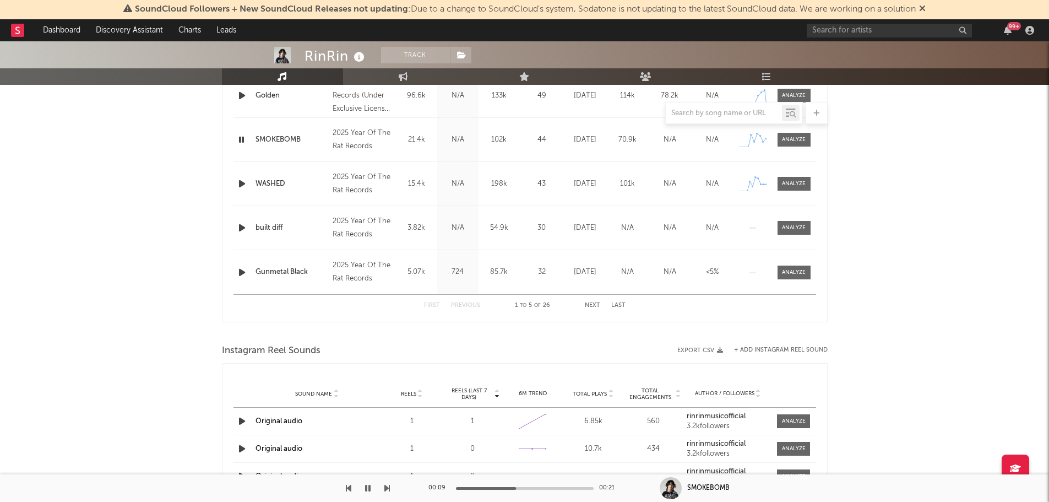
click at [241, 140] on icon "button" at bounding box center [241, 140] width 10 height 14
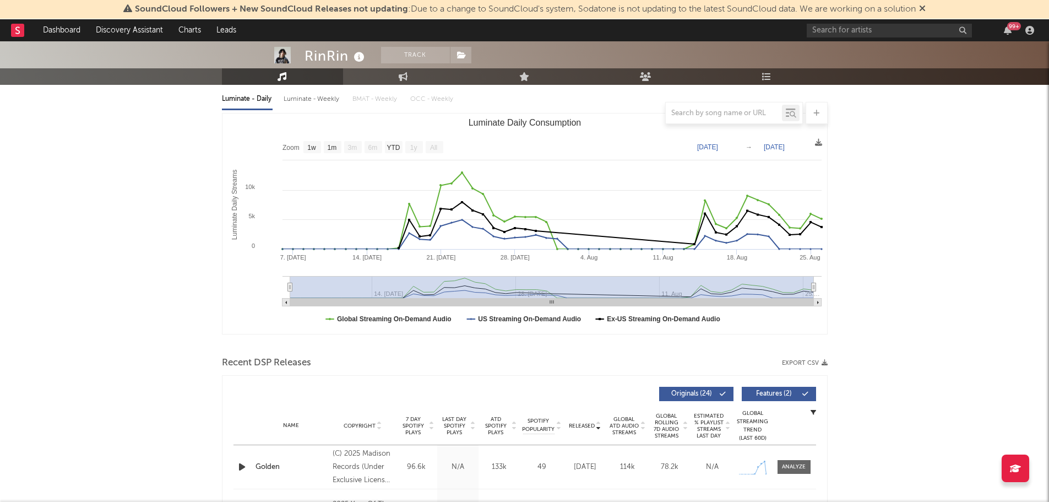
scroll to position [0, 0]
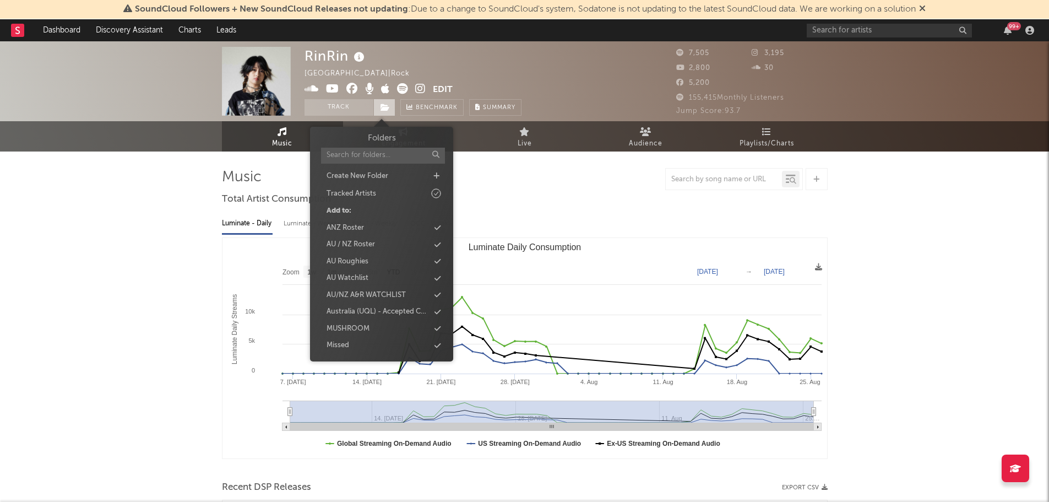
click at [388, 107] on icon at bounding box center [385, 108] width 9 height 8
click at [362, 262] on div "AU Roughies" at bounding box center [348, 261] width 42 height 11
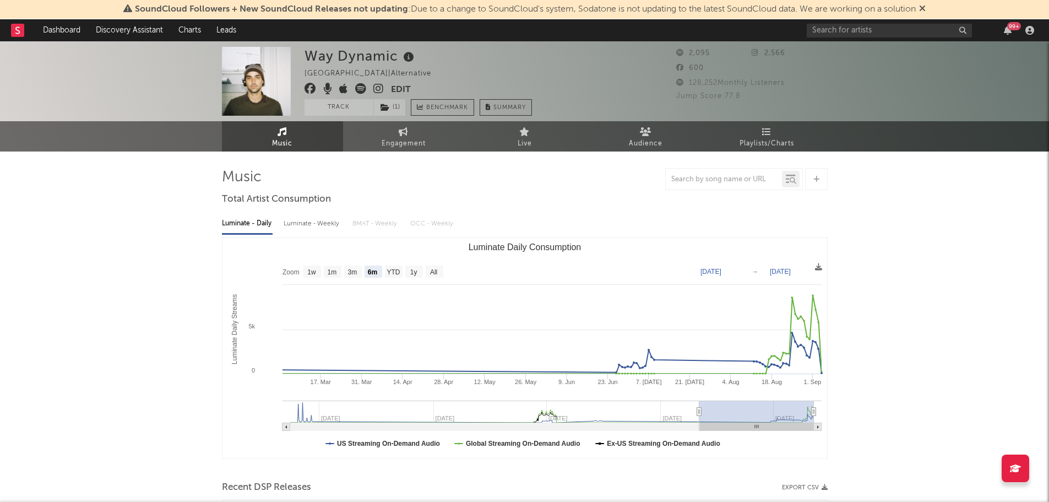
select select "6m"
click at [404, 56] on icon at bounding box center [409, 57] width 16 height 15
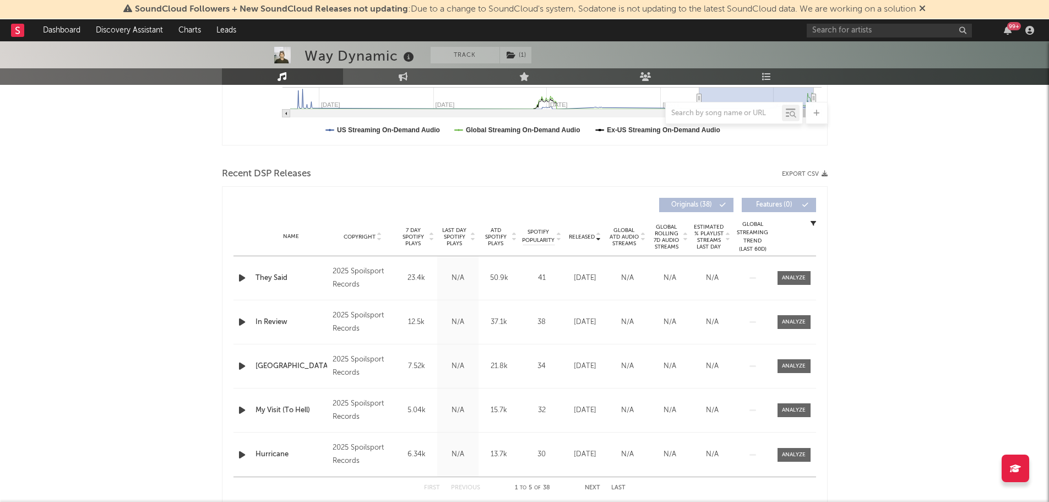
scroll to position [331, 0]
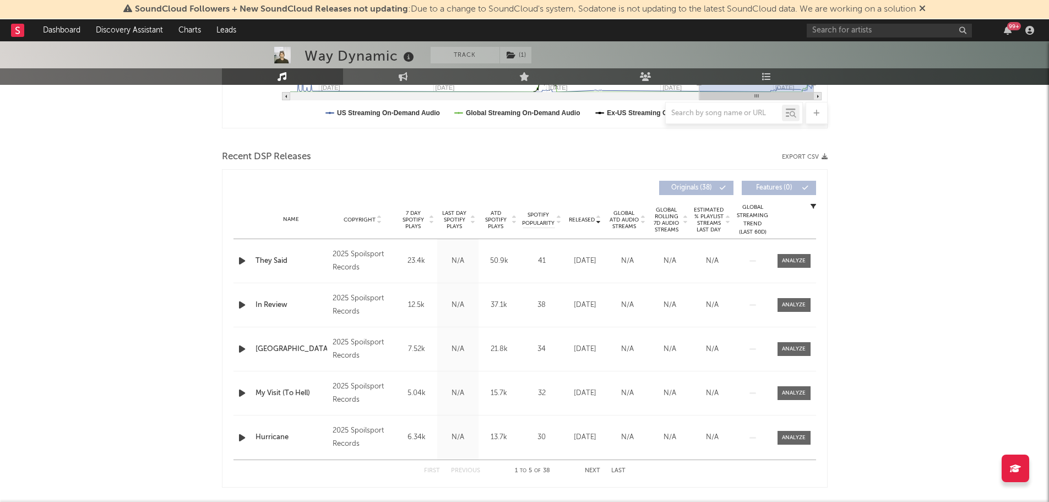
click at [239, 262] on icon "button" at bounding box center [242, 261] width 12 height 14
click at [523, 488] on div at bounding box center [525, 488] width 138 height 3
click at [238, 258] on icon "button" at bounding box center [241, 261] width 10 height 14
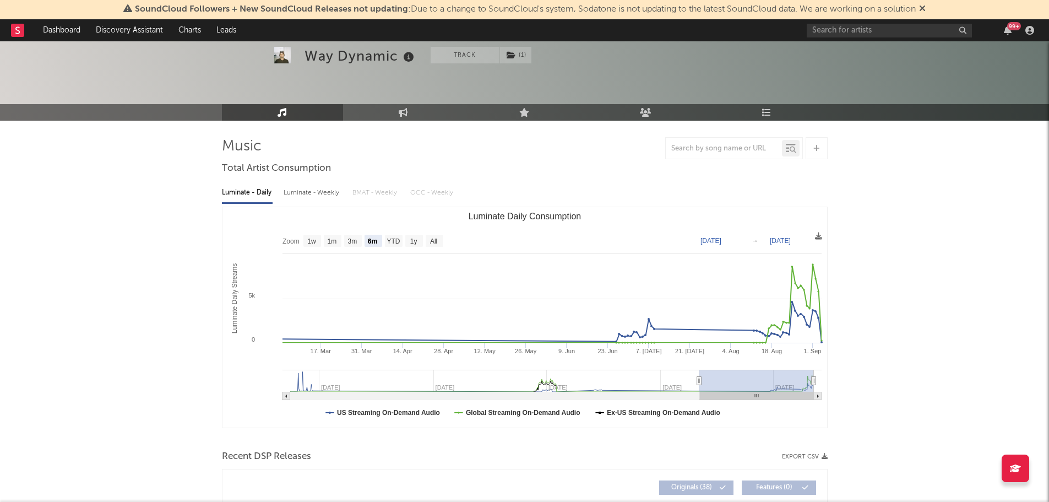
scroll to position [0, 0]
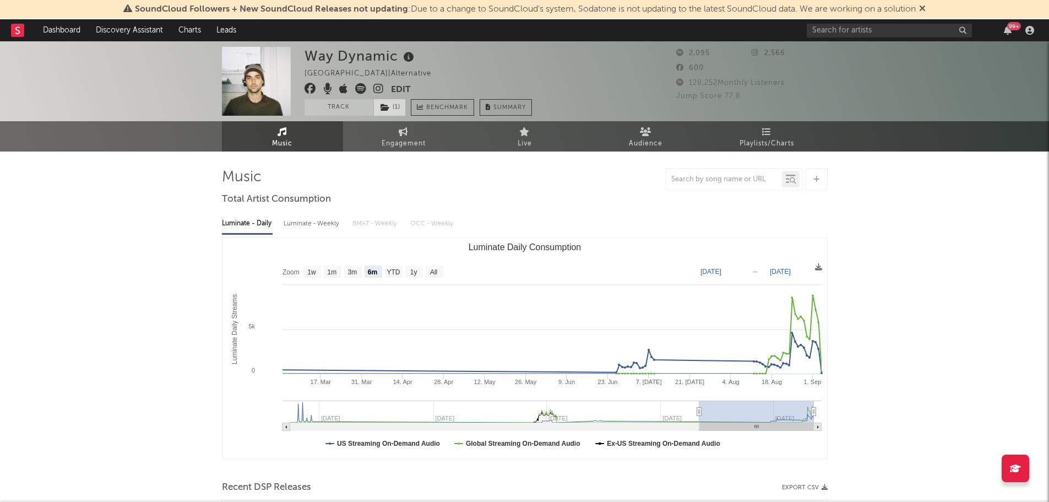
click at [385, 109] on icon at bounding box center [385, 108] width 9 height 8
click at [881, 32] on input "text" at bounding box center [889, 31] width 165 height 14
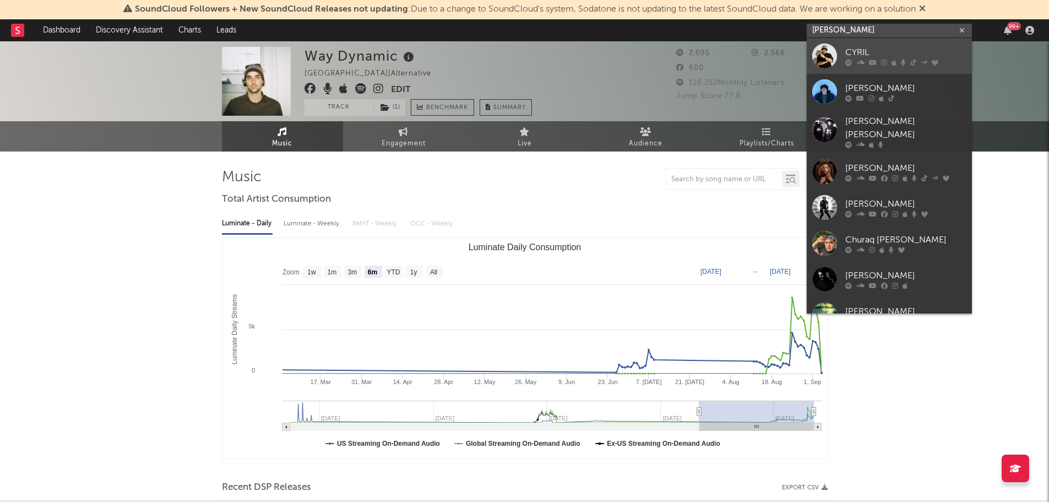
type input "cyril"
click at [883, 52] on div "CYRIL" at bounding box center [906, 52] width 121 height 13
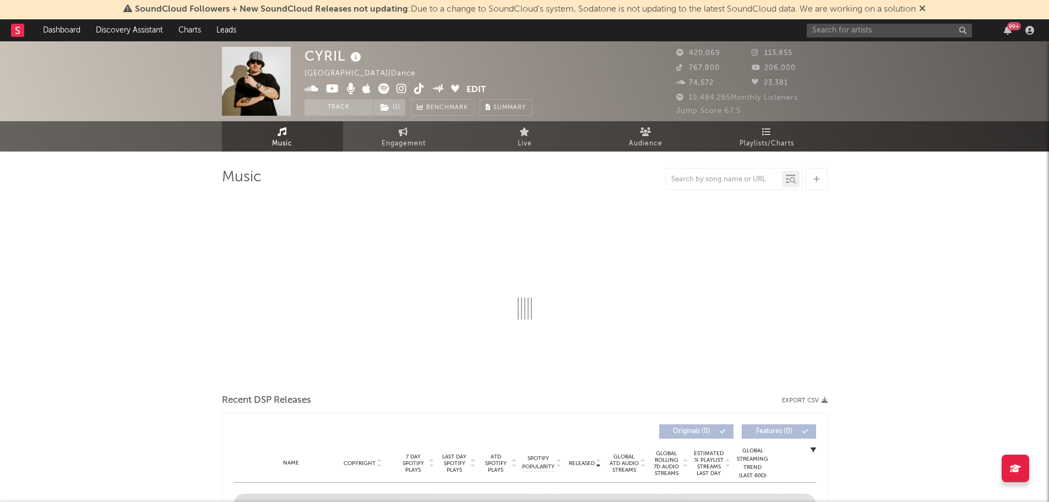
select select "6m"
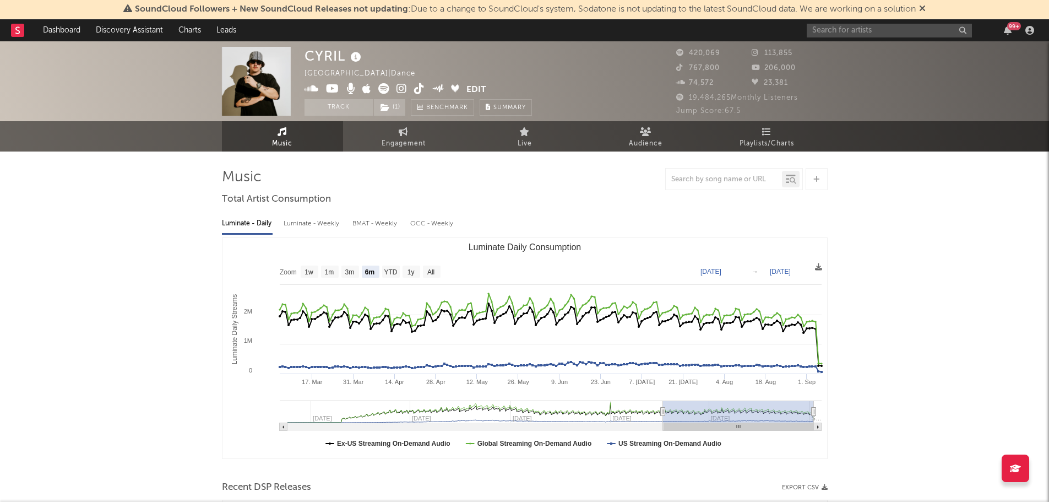
click at [419, 89] on icon at bounding box center [419, 88] width 10 height 11
click at [409, 139] on span "Engagement" at bounding box center [404, 143] width 44 height 13
select select "1w"
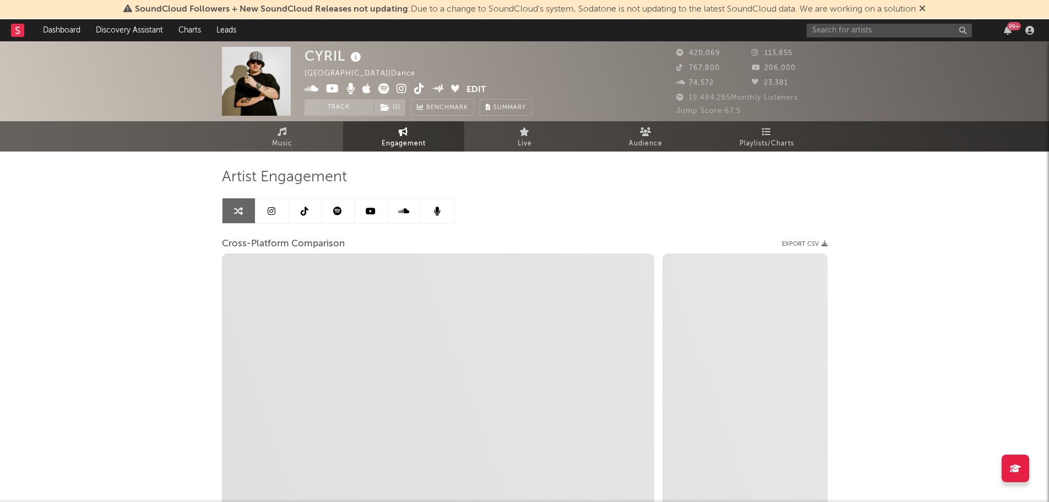
click at [358, 58] on icon at bounding box center [356, 57] width 16 height 15
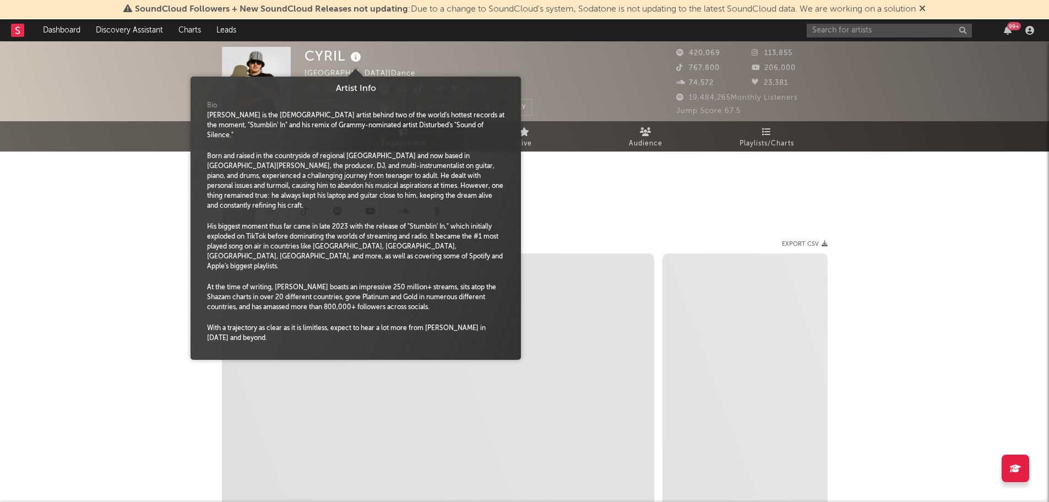
click at [358, 58] on icon at bounding box center [356, 57] width 16 height 15
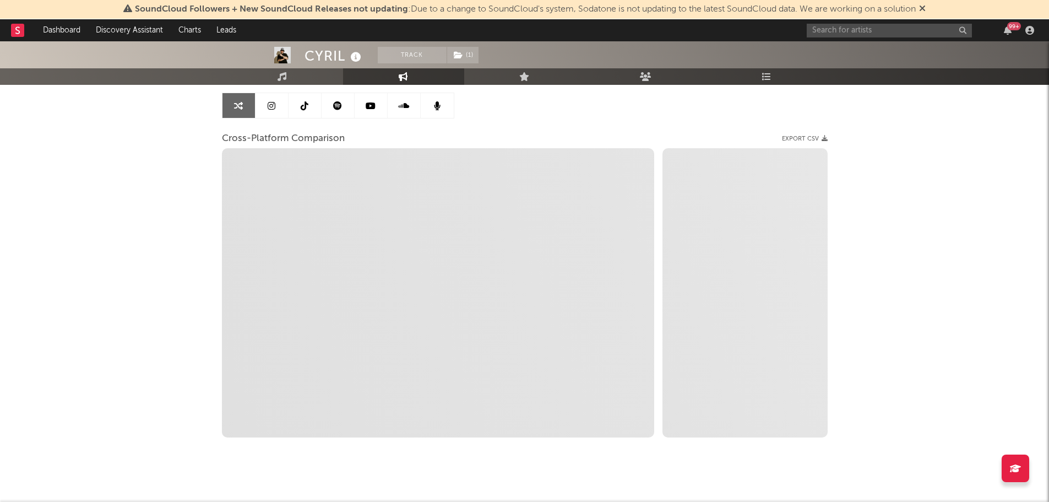
scroll to position [110, 0]
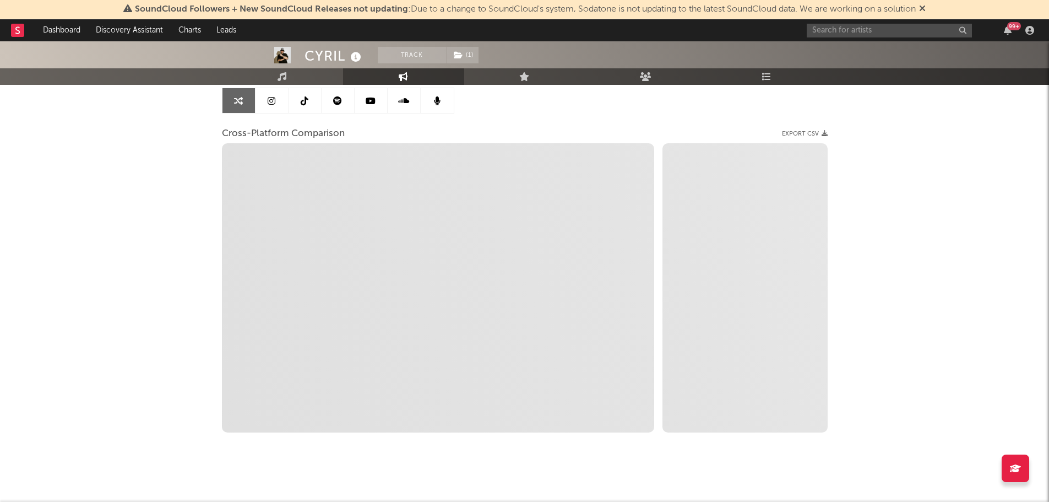
select select "1m"
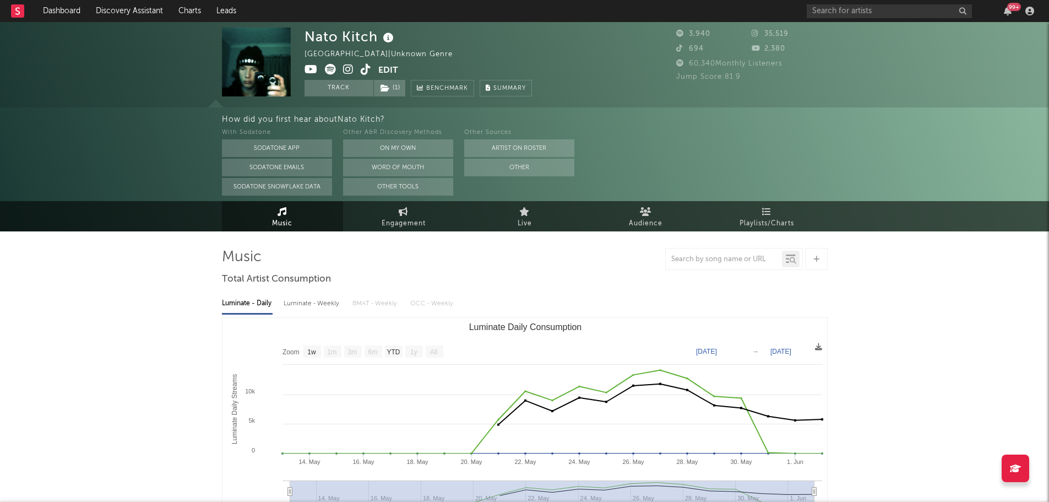
select select "1w"
click at [387, 39] on icon at bounding box center [389, 37] width 16 height 15
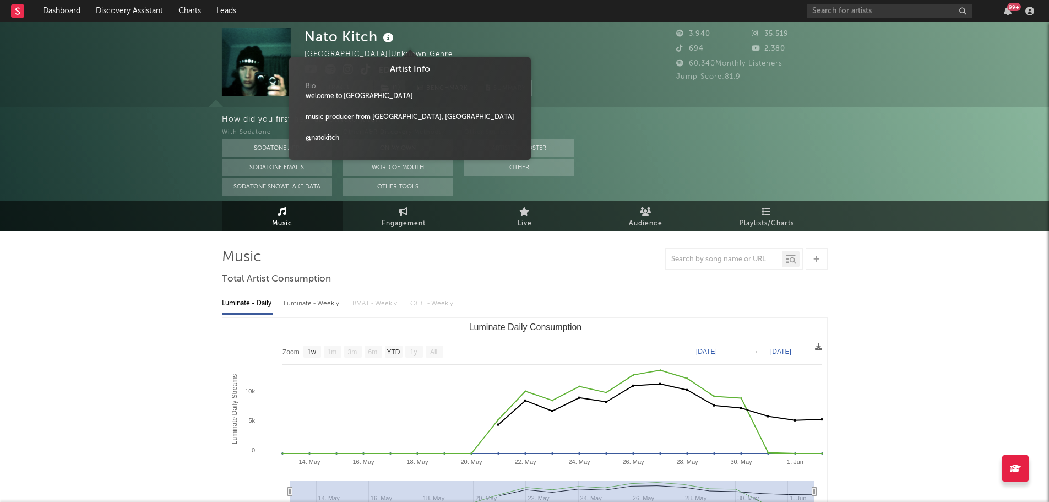
click at [387, 39] on icon at bounding box center [389, 37] width 16 height 15
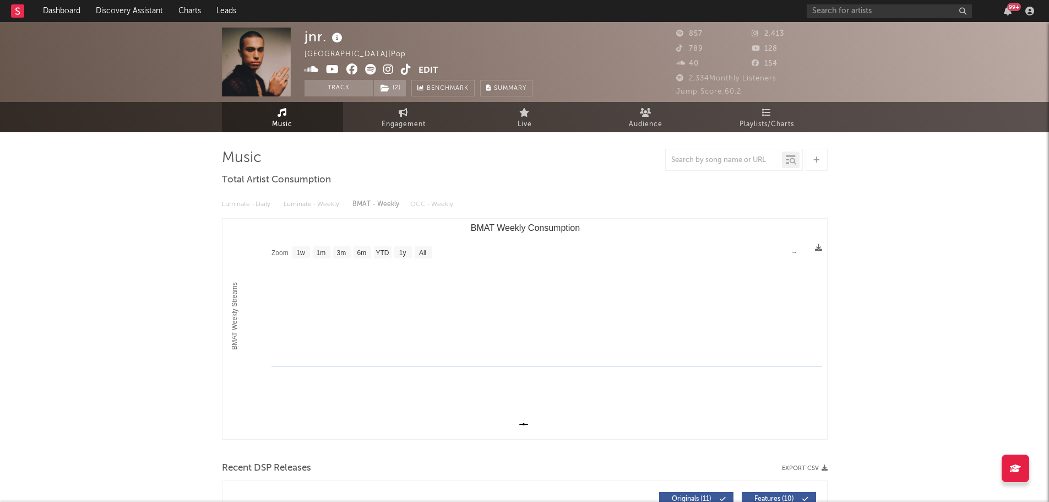
select select "1w"
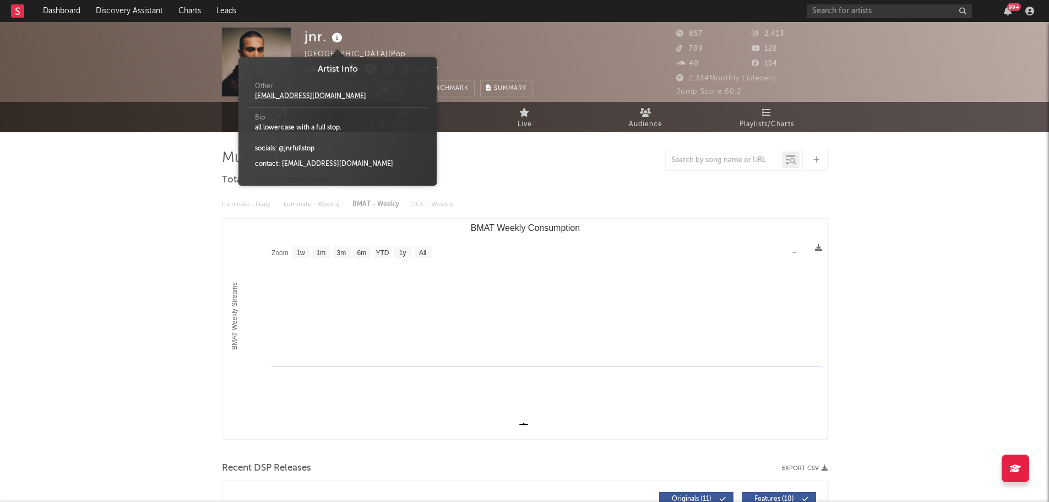
click at [334, 38] on icon at bounding box center [337, 37] width 16 height 15
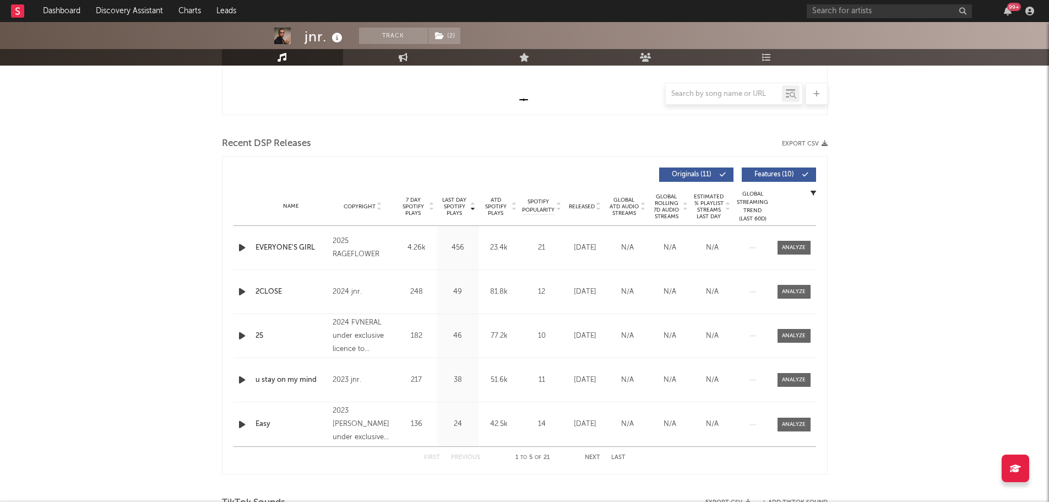
scroll to position [331, 0]
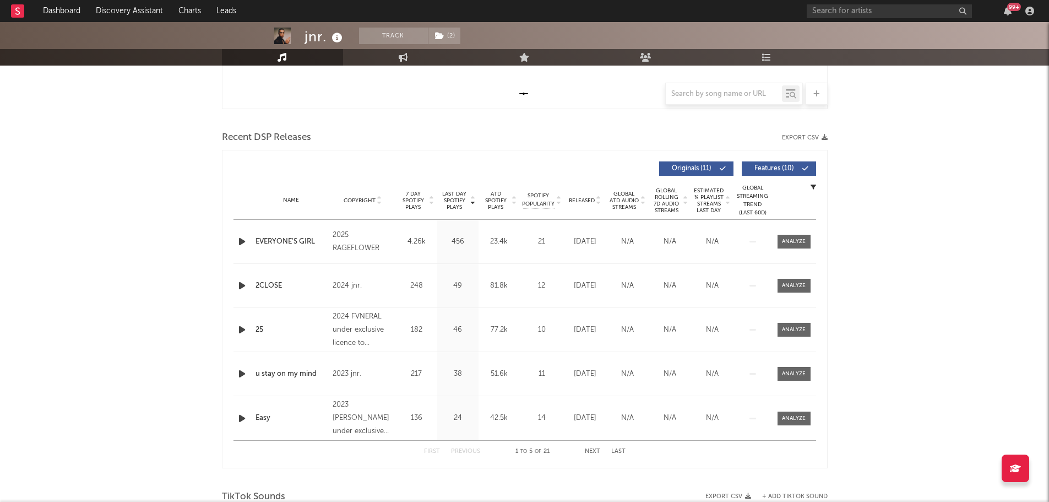
click at [242, 287] on icon "button" at bounding box center [242, 286] width 12 height 14
click at [242, 328] on icon "button" at bounding box center [242, 330] width 12 height 14
click at [243, 375] on icon "button" at bounding box center [242, 374] width 12 height 14
click at [243, 371] on icon "button" at bounding box center [241, 374] width 10 height 14
click at [170, 146] on div "jnr. Track ( 2 ) [GEOGRAPHIC_DATA] | Pop Edit Track ( 2 ) Benchmark Summary 857…" at bounding box center [524, 496] width 1049 height 1609
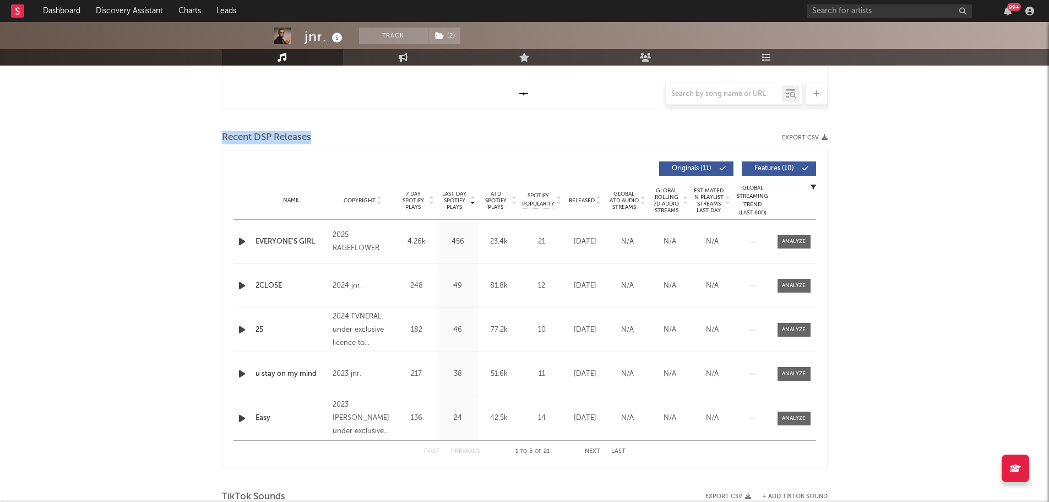
drag, startPoint x: 218, startPoint y: 139, endPoint x: 328, endPoint y: 140, distance: 110.7
click at [328, 140] on div "jnr. Track ( 2 ) [GEOGRAPHIC_DATA] | Pop Edit Track ( 2 ) Benchmark Summary 857…" at bounding box center [524, 496] width 1049 height 1609
click at [328, 140] on div "Recent DSP Releases Export CSV" at bounding box center [525, 137] width 606 height 19
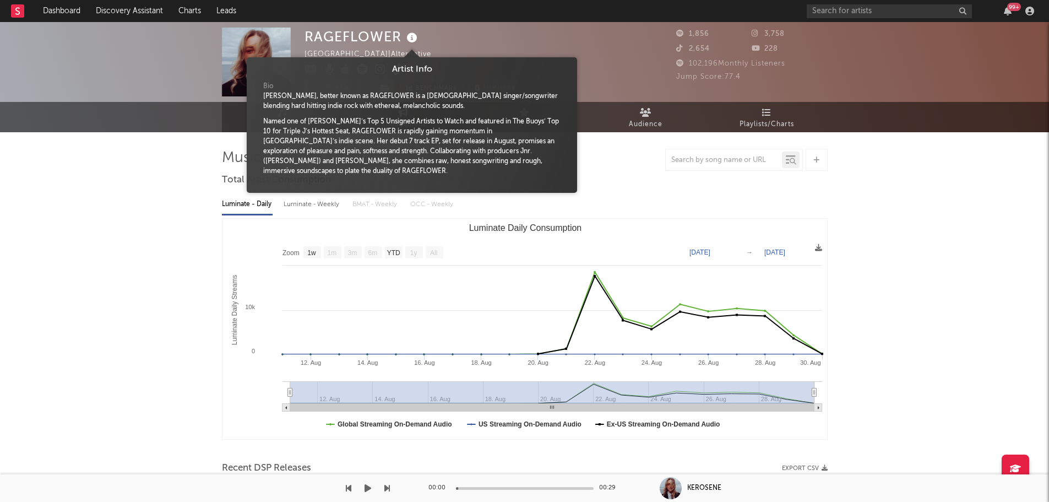
select select "1w"
